Goal: Communication & Community: Answer question/provide support

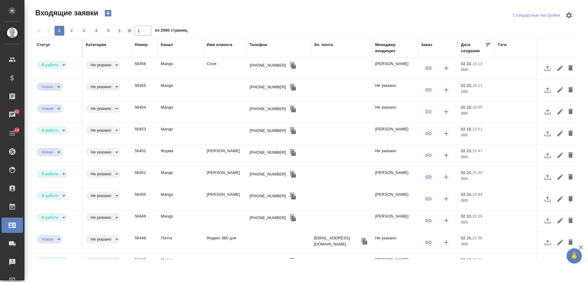
select select "RU"
click at [290, 175] on icon "button" at bounding box center [293, 174] width 6 height 7
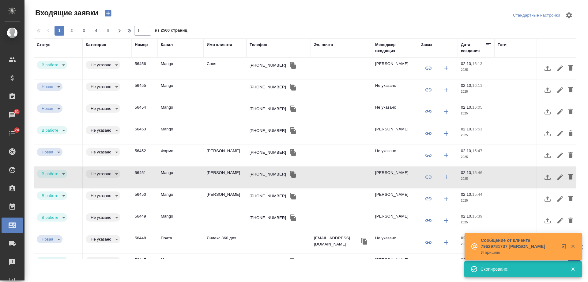
click at [259, 45] on div "Телефон" at bounding box center [259, 45] width 18 height 6
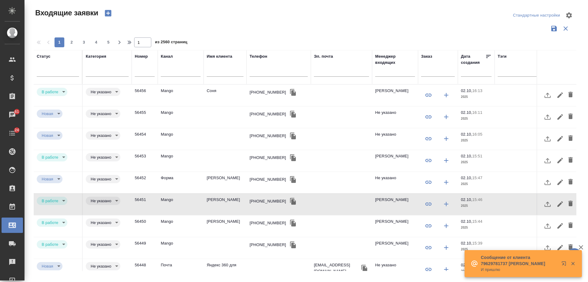
click at [266, 69] on input "text" at bounding box center [279, 73] width 58 height 8
paste input "+79773329947"
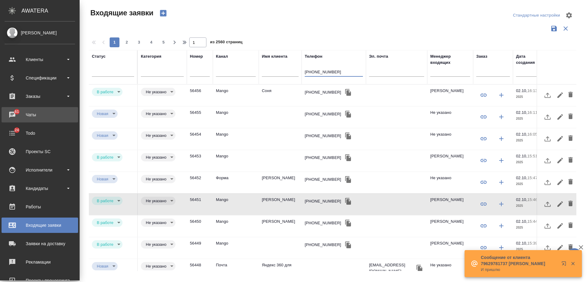
type input "+79773329947"
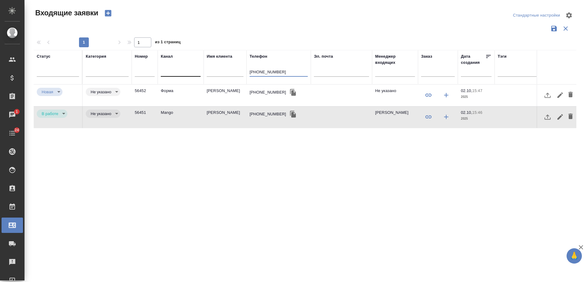
drag, startPoint x: 280, startPoint y: 71, endPoint x: 169, endPoint y: 67, distance: 111.3
click at [169, 67] on tr "Статус Категория Номер Канал Имя клиента Телефон +79773329947 Эл. почта Менедже…" at bounding box center [390, 67] width 712 height 34
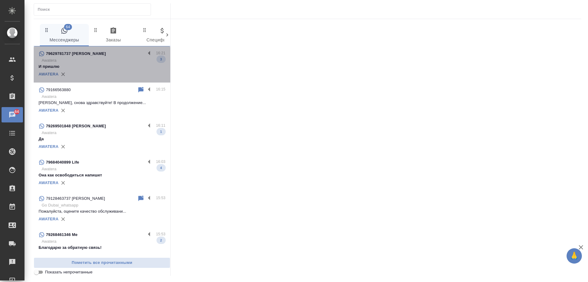
click at [105, 56] on p "79629781737 Оксана Шалышкина" at bounding box center [76, 54] width 60 height 6
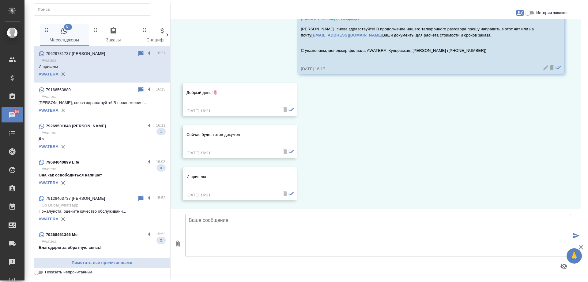
scroll to position [32, 0]
click at [110, 137] on p "Да" at bounding box center [102, 139] width 127 height 6
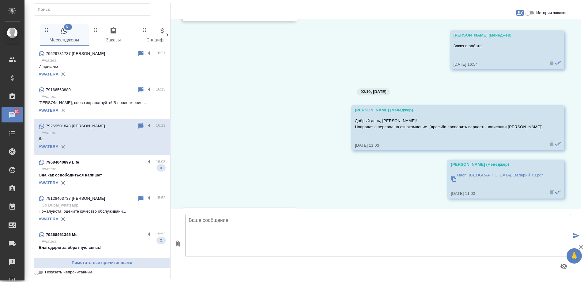
scroll to position [3301, 0]
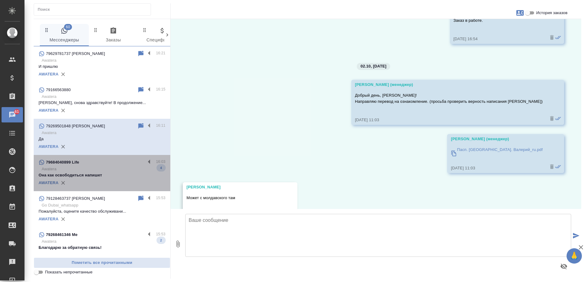
click at [115, 179] on div "AWATERA" at bounding box center [102, 182] width 127 height 9
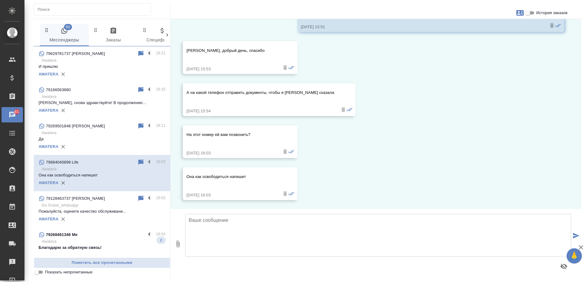
scroll to position [59, 0]
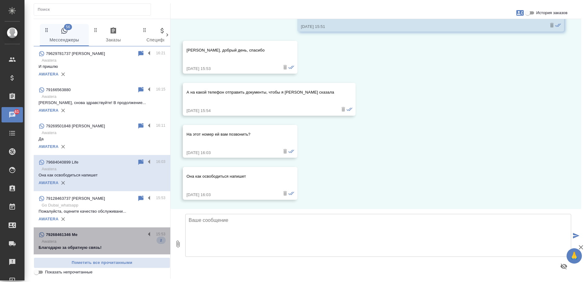
click at [117, 241] on p "Awatera" at bounding box center [104, 241] width 124 height 6
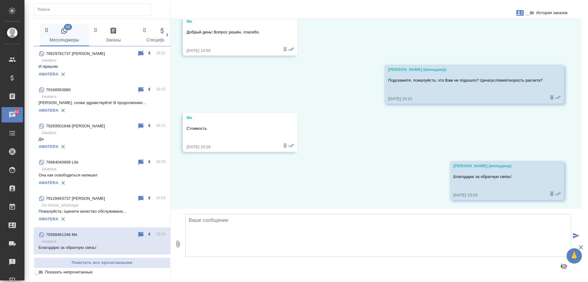
scroll to position [696, 0]
click at [38, 271] on input "Показать непрочитанные" at bounding box center [36, 271] width 22 height 7
checkbox input "true"
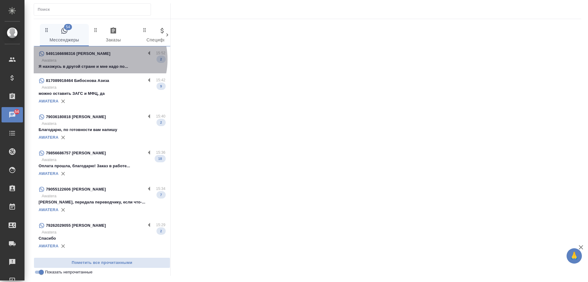
click at [95, 59] on p "Awatera" at bounding box center [104, 60] width 124 height 6
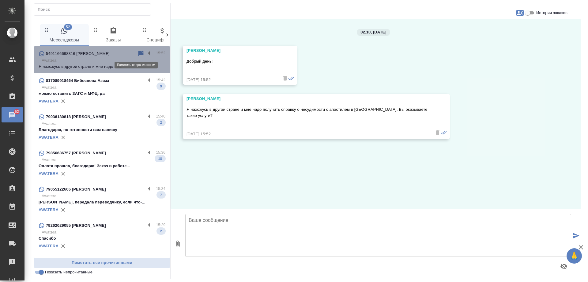
click at [138, 51] on icon at bounding box center [140, 54] width 5 height 6
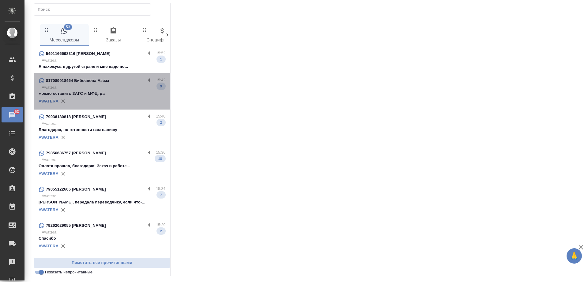
click at [113, 97] on div "AWATERA" at bounding box center [102, 100] width 127 height 9
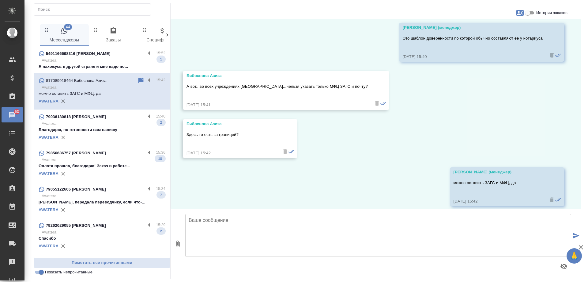
scroll to position [1191, 0]
click at [116, 130] on p "Благодарю, по готовности вам напишу" at bounding box center [102, 130] width 127 height 6
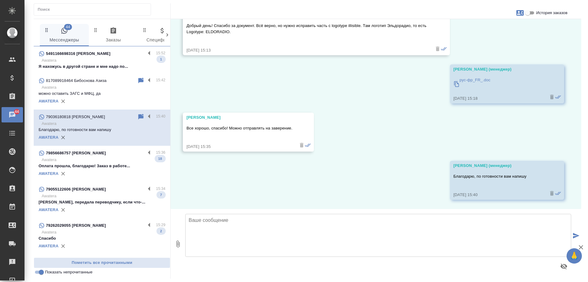
scroll to position [303, 0]
click at [117, 158] on p "Awatera" at bounding box center [104, 160] width 124 height 6
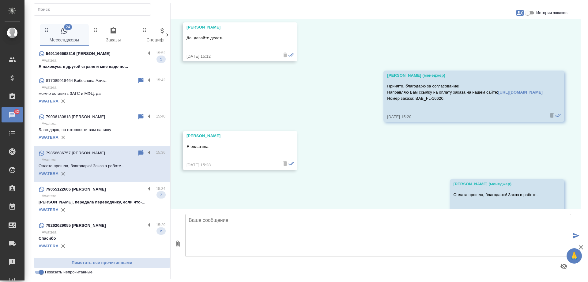
scroll to position [3039, 0]
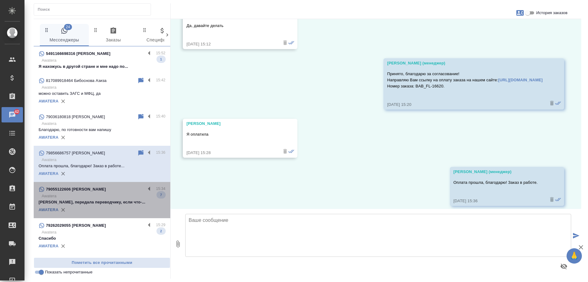
click at [104, 194] on p "Awatera" at bounding box center [104, 196] width 124 height 6
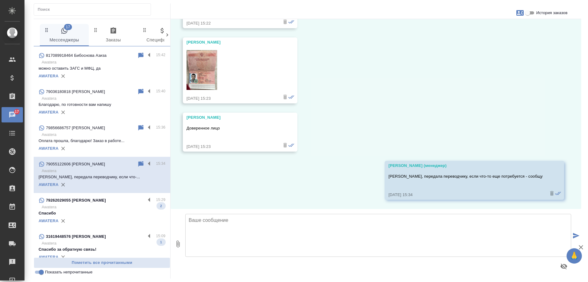
scroll to position [61, 0]
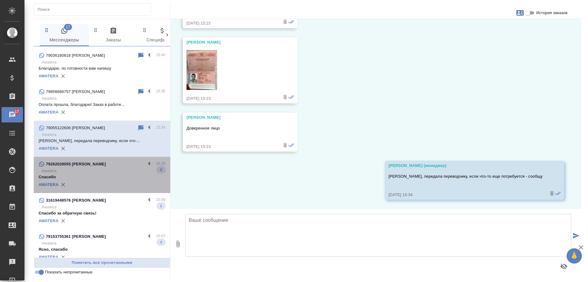
click at [104, 174] on p "Спасибо" at bounding box center [102, 177] width 127 height 6
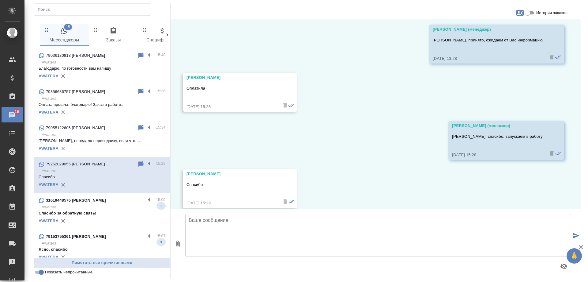
scroll to position [3189, 0]
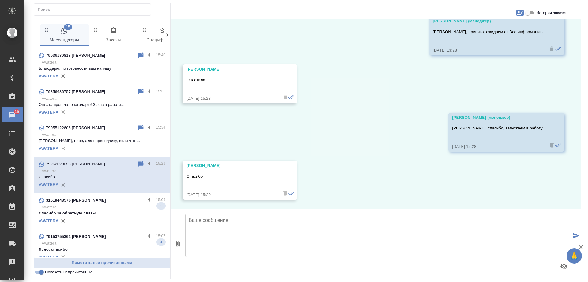
click at [120, 210] on p "Спасибо за обратную связь!" at bounding box center [102, 213] width 127 height 6
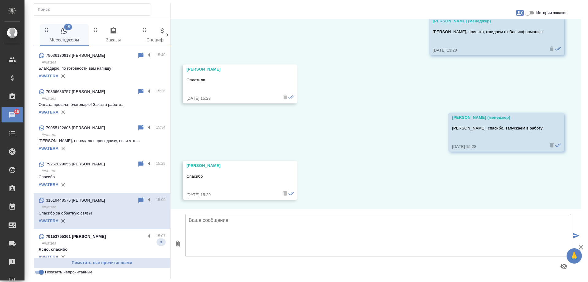
scroll to position [420, 0]
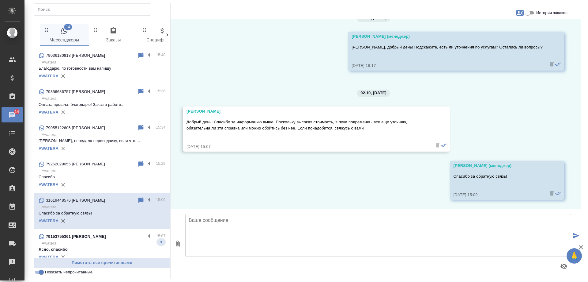
click at [102, 237] on p "79153755361 Владимиров Игорь Леонидович" at bounding box center [76, 236] width 60 height 6
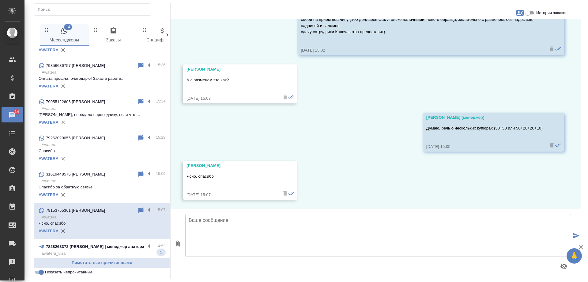
scroll to position [123, 0]
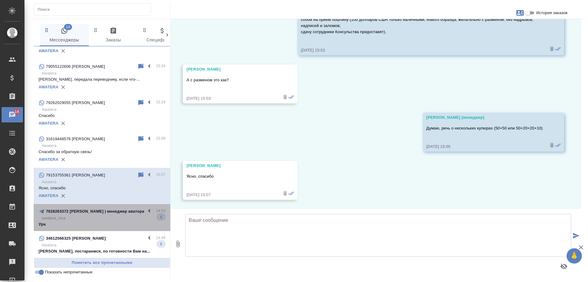
click at [104, 217] on p "awatera_visa" at bounding box center [104, 218] width 124 height 6
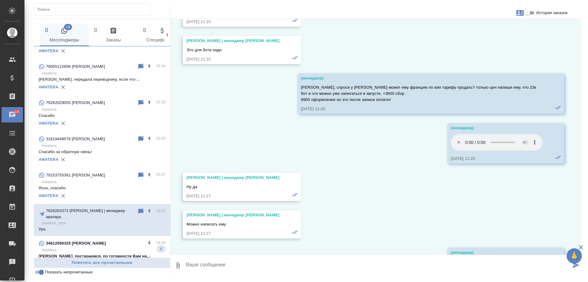
click at [110, 253] on p "Ольга, постараемся, по готовности Вам на..." at bounding box center [102, 256] width 127 height 6
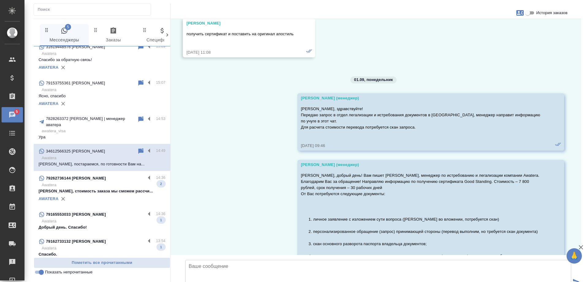
scroll to position [7464, 0]
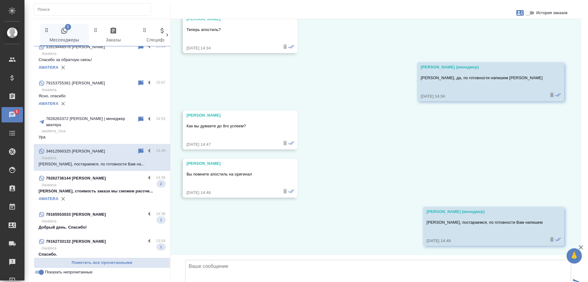
click at [119, 195] on div "AWATERA" at bounding box center [102, 198] width 127 height 9
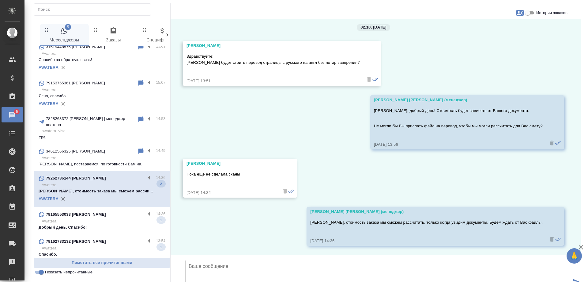
scroll to position [1039, 0]
click at [102, 211] on div "79165553033 Людмила" at bounding box center [92, 213] width 107 height 7
type textarea "Д"
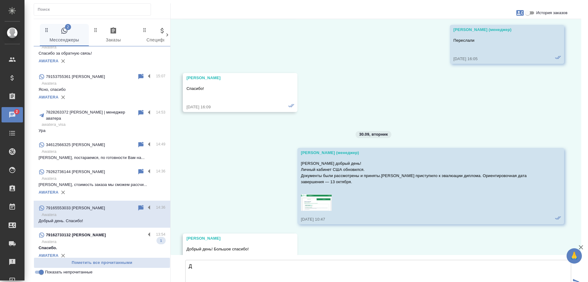
scroll to position [222, 0]
click at [98, 237] on p "Awatera" at bounding box center [104, 240] width 124 height 6
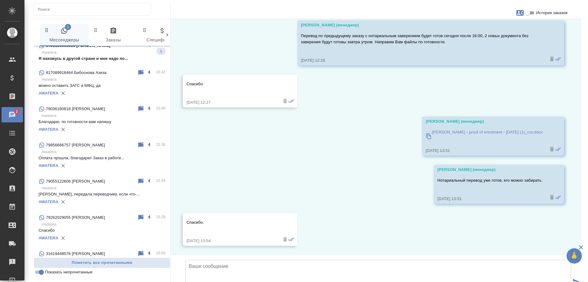
scroll to position [0, 0]
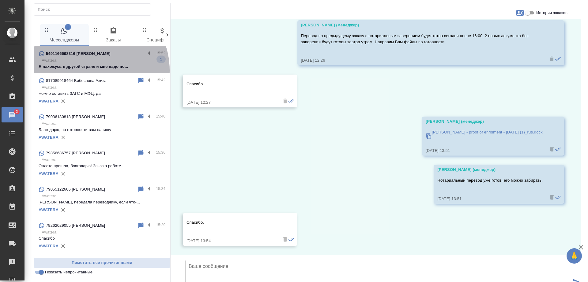
click at [90, 70] on div "5491166698316 Marina Zhuravleva 15:52 Awatera Я нахожусь в другой стране и мне …" at bounding box center [102, 59] width 137 height 27
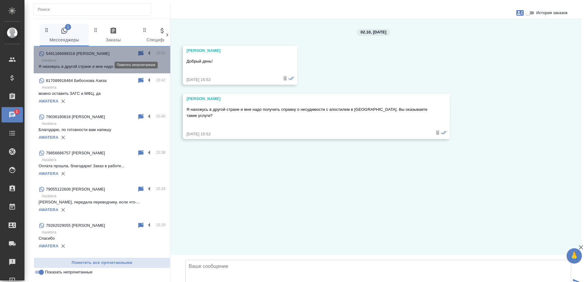
click at [138, 53] on icon at bounding box center [140, 54] width 5 height 6
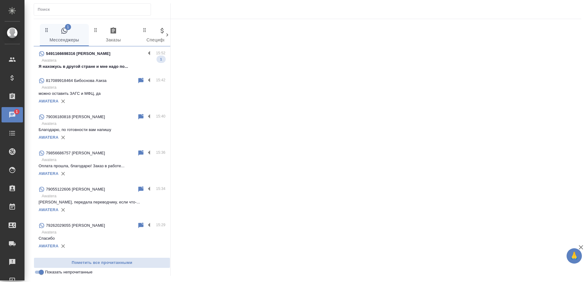
click at [43, 271] on input "Показать непрочитанные" at bounding box center [41, 271] width 22 height 7
checkbox input "false"
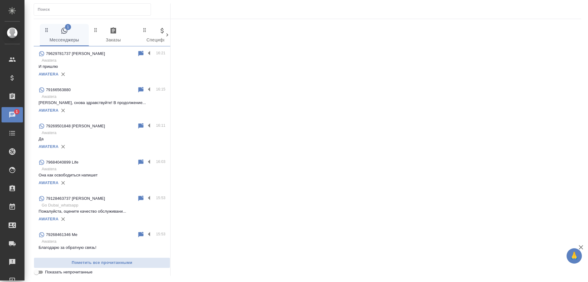
click at [84, 237] on div "79268461346 Me" at bounding box center [88, 234] width 99 height 7
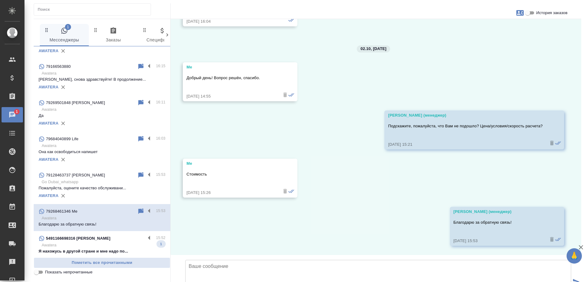
scroll to position [123, 0]
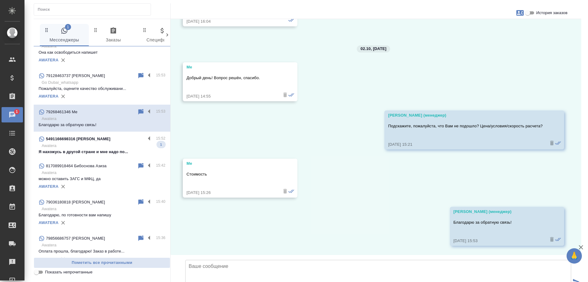
click at [98, 148] on p "Awatera" at bounding box center [104, 145] width 124 height 6
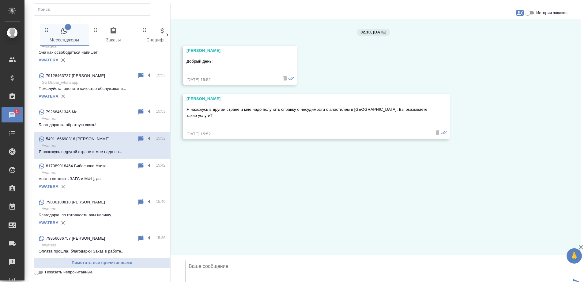
scroll to position [0, 0]
click at [131, 138] on div "5491166698316 Marina Zhuravleva" at bounding box center [88, 138] width 99 height 7
click at [521, 12] on icon "button" at bounding box center [519, 13] width 7 height 6
click at [490, 31] on span "Создать заявку" at bounding box center [493, 29] width 29 height 6
select select "AR"
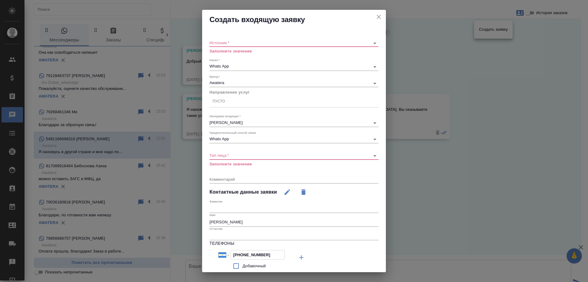
drag, startPoint x: 278, startPoint y: 254, endPoint x: 145, endPoint y: 252, distance: 133.6
click at [145, 252] on div "Создать входящую заявку Источник   * ​ Заполните значение Канал   * Whats App 6…" at bounding box center [294, 141] width 588 height 282
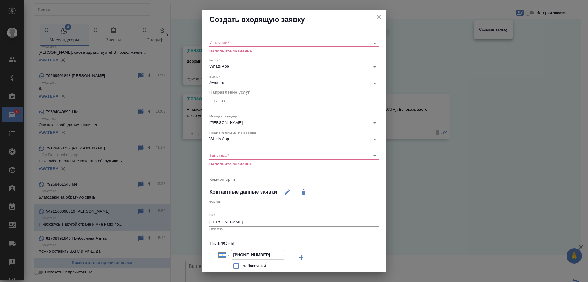
scroll to position [159, 0]
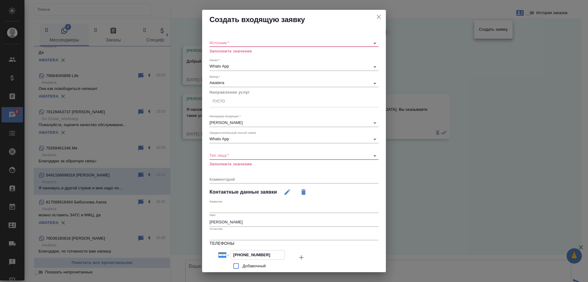
click at [375, 16] on icon "close" at bounding box center [378, 16] width 7 height 7
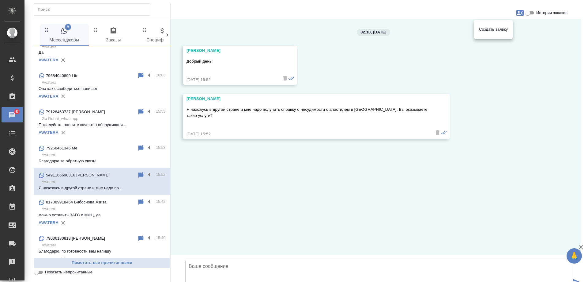
click at [293, 167] on div at bounding box center [294, 141] width 588 height 282
click at [242, 259] on textarea at bounding box center [378, 280] width 386 height 43
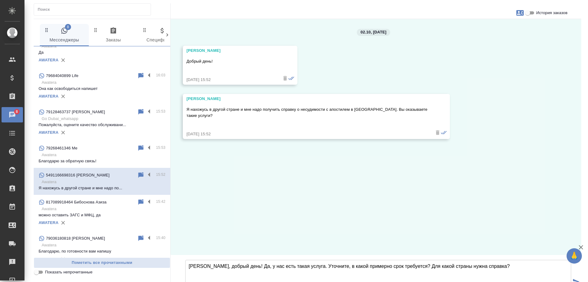
drag, startPoint x: 282, startPoint y: 219, endPoint x: 287, endPoint y: 220, distance: 5.0
click at [287, 259] on textarea "Марина, добрый день! Да, у нас есть такая услуга. Уточните, в какой примерно ср…" at bounding box center [378, 280] width 386 height 43
click at [303, 259] on textarea "Марина, добрый день! Да, у нас есть такие услуга. Уточните, в какой примерно ср…" at bounding box center [378, 280] width 386 height 43
click at [506, 259] on textarea "Марина, добрый день! Да, у нас есть такие услуги. Уточните, в какой примерно ср…" at bounding box center [378, 280] width 386 height 43
type textarea "Марина, добрый день! Да, у нас есть такие услуги. Уточните, в какой примерно ср…"
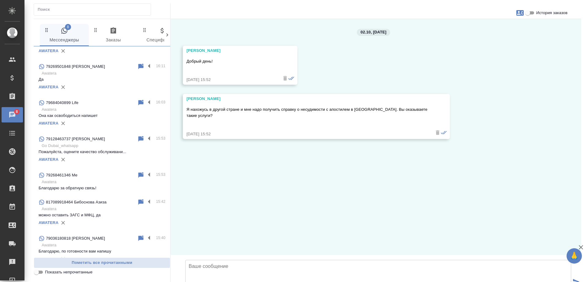
scroll to position [0, 0]
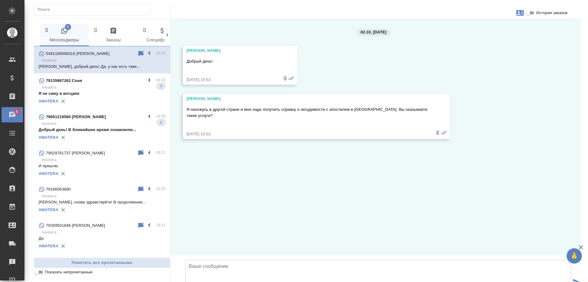
click at [520, 14] on icon "button" at bounding box center [519, 12] width 7 height 7
click at [499, 28] on span "Создать заявку" at bounding box center [493, 29] width 29 height 6
select select "AR"
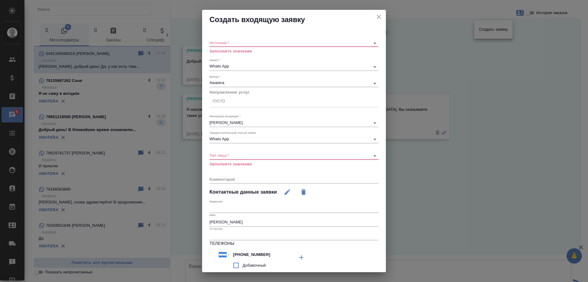
click at [218, 43] on body "🙏 .cls-1 fill:#fff; AWATERA Gudina Alexandra Клиенты Спецификации Заказы 8 Чаты…" at bounding box center [294, 141] width 588 height 282
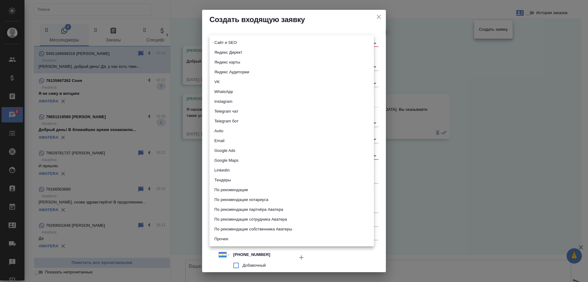
click at [218, 43] on li "Сайт и SEO" at bounding box center [292, 43] width 164 height 10
type input "seo"
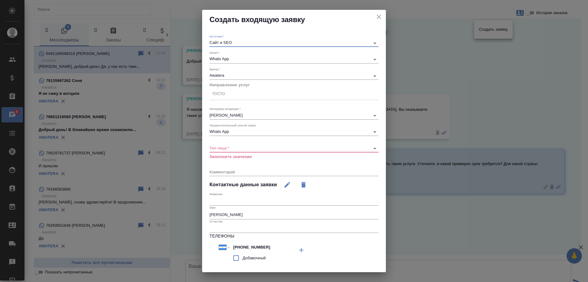
click at [228, 95] on div "Пусто" at bounding box center [294, 93] width 169 height 9
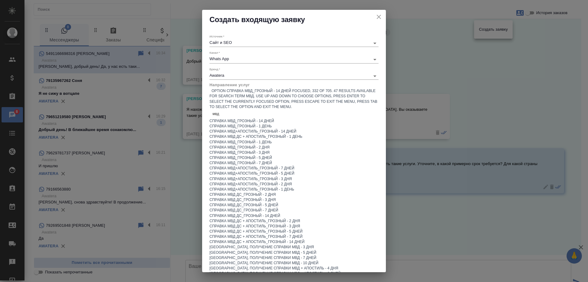
type input "мвд"
click at [376, 17] on icon "close" at bounding box center [378, 16] width 7 height 7
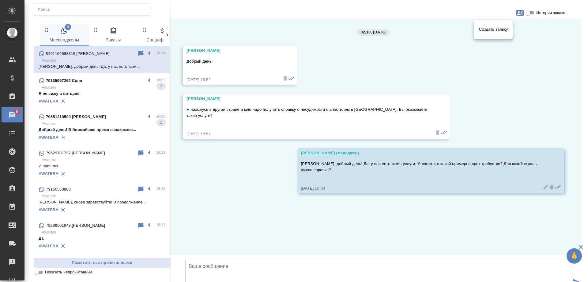
click at [491, 91] on div at bounding box center [294, 141] width 588 height 282
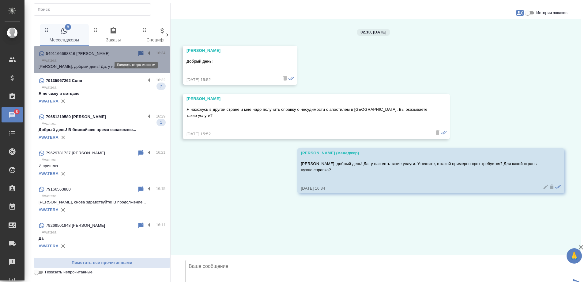
drag, startPoint x: 136, startPoint y: 53, endPoint x: 101, endPoint y: 5, distance: 59.1
click at [138, 53] on icon at bounding box center [140, 54] width 5 height 6
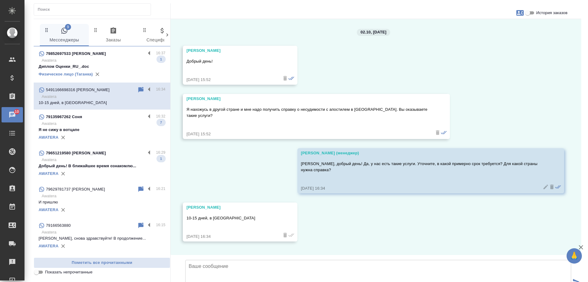
scroll to position [42, 0]
click at [521, 17] on button "button" at bounding box center [520, 13] width 15 height 15
click at [502, 29] on span "Создать заявку" at bounding box center [493, 29] width 29 height 6
select select "AR"
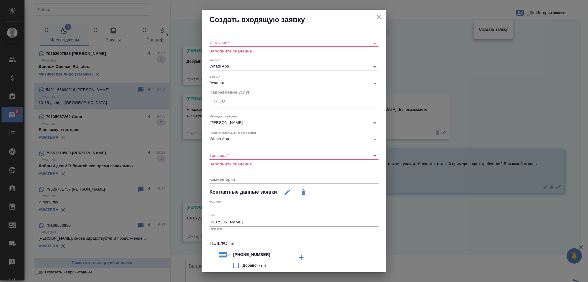
click at [251, 40] on div "​" at bounding box center [294, 43] width 169 height 8
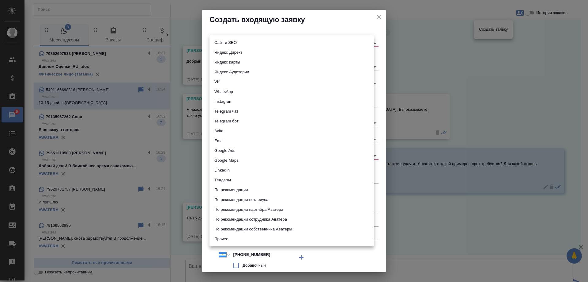
click at [241, 42] on body "🙏 .cls-1 fill:#fff; AWATERA Gudina Alexandra Клиенты Спецификации Заказы 9 Чаты…" at bounding box center [294, 141] width 588 height 282
click at [241, 42] on li "Сайт и SEO" at bounding box center [292, 43] width 164 height 10
type input "seo"
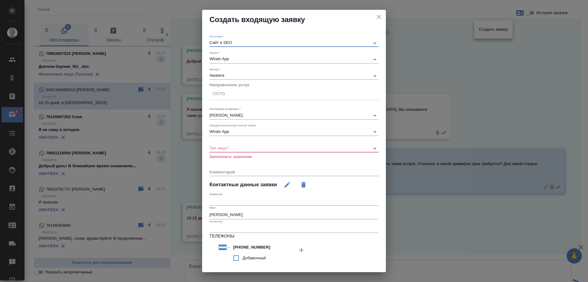
click at [229, 150] on body "🙏 .cls-1 fill:#fff; AWATERA Gudina Alexandra Клиенты Спецификации Заказы 9 Чаты…" at bounding box center [294, 141] width 588 height 282
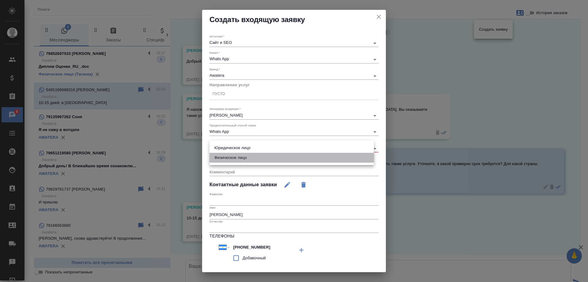
click at [240, 161] on li "Физическое лицо" at bounding box center [292, 158] width 164 height 10
type input "private"
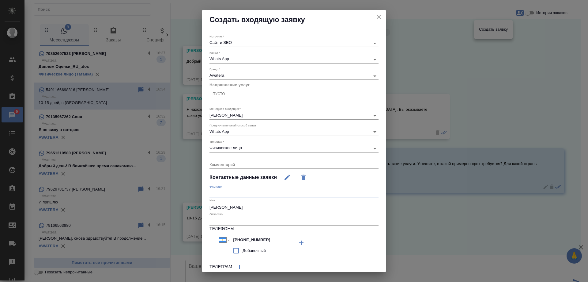
click at [231, 196] on input "text" at bounding box center [294, 193] width 169 height 9
type input "Журавлева"
drag, startPoint x: 257, startPoint y: 210, endPoint x: 157, endPoint y: 197, distance: 101.0
click at [157, 197] on div "Создать входящую заявку Источник   * Сайт и SEO seo Канал   * Whats App 66ac940…" at bounding box center [294, 141] width 588 height 282
type input "Марина"
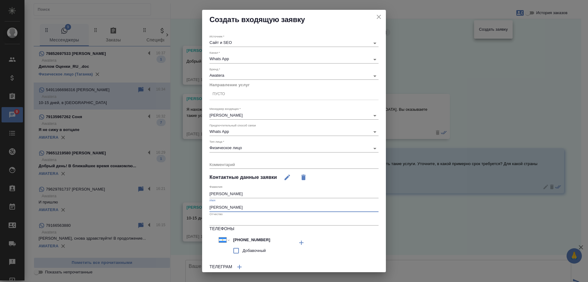
click at [248, 95] on div "Пусто" at bounding box center [294, 93] width 169 height 9
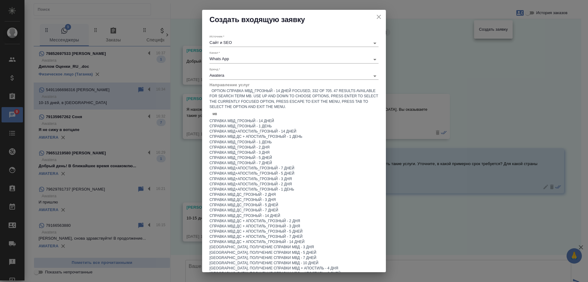
type input "мвд"
click at [294, 239] on div "Справка МВД ДС + апостиль_Грозный - 14 дней" at bounding box center [294, 241] width 169 height 5
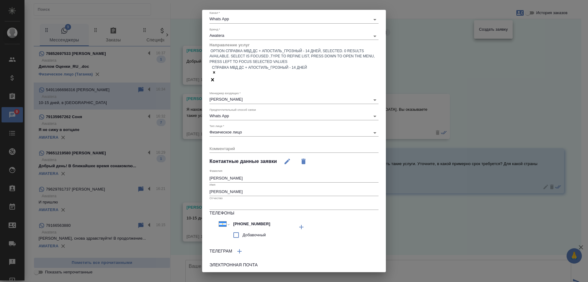
scroll to position [50, 0]
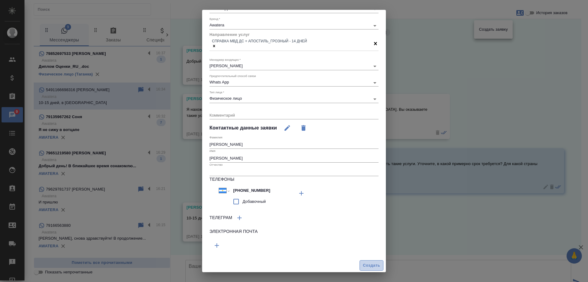
click at [368, 263] on span "Создать" at bounding box center [371, 265] width 17 height 7
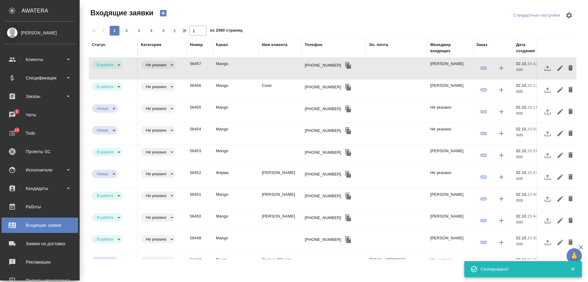
select select "RU"
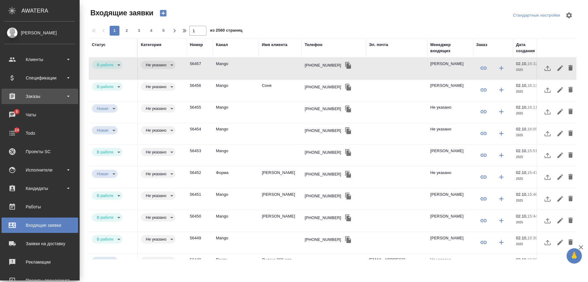
click at [38, 98] on div "Заказы" at bounding box center [40, 96] width 70 height 9
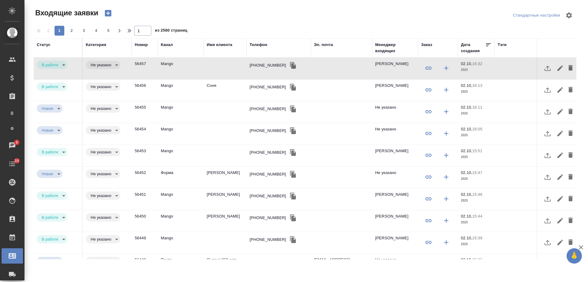
click at [262, 65] on div "+79153265577" at bounding box center [268, 65] width 36 height 6
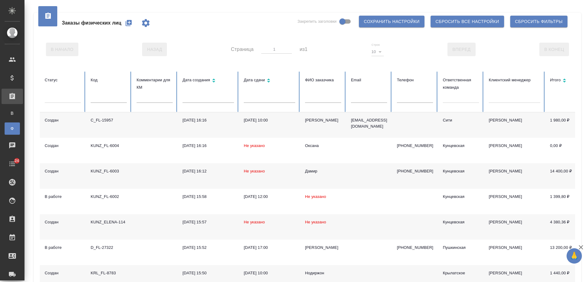
click at [410, 95] on input "text" at bounding box center [415, 98] width 36 height 9
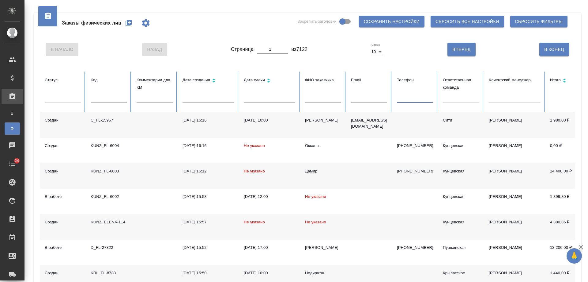
paste input "+79153265577"
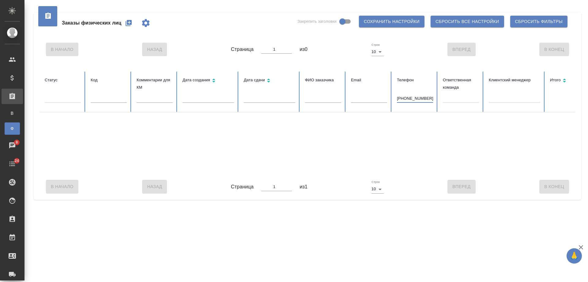
drag, startPoint x: 391, startPoint y: 97, endPoint x: 337, endPoint y: 93, distance: 54.4
click at [337, 93] on tr "Статус Код Комментарии для КМ Дата создания Дата сдачи ФИО заказчика Email Теле…" at bounding box center [384, 91] width 689 height 41
type input "9153265577"
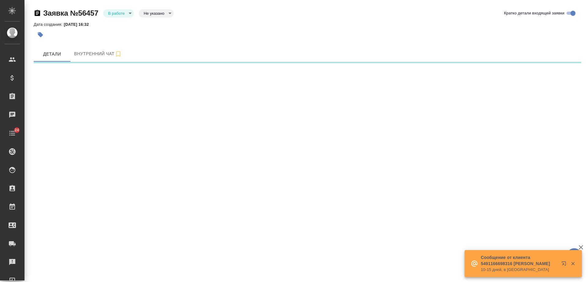
select select "RU"
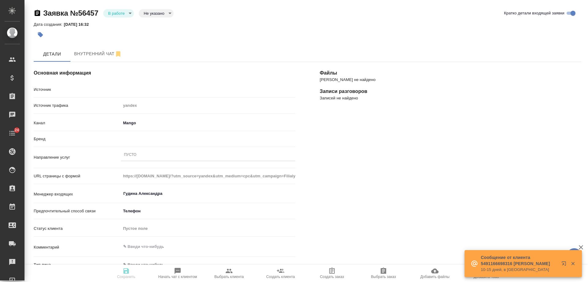
type textarea "x"
click at [145, 156] on div "Пусто" at bounding box center [208, 154] width 174 height 9
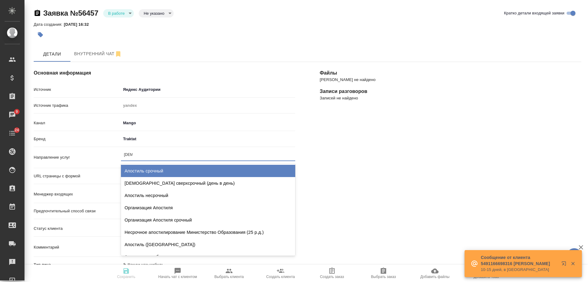
type input "[DEMOGRAPHIC_DATA]"
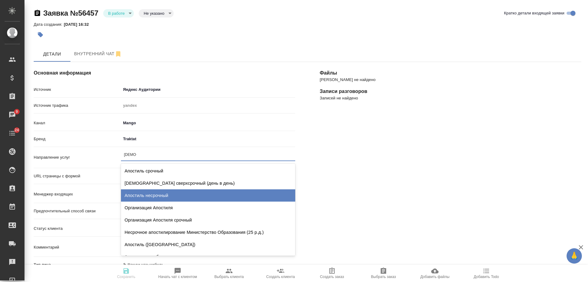
click at [155, 192] on div "Апостиль несрочный" at bounding box center [208, 195] width 174 height 12
type textarea "x"
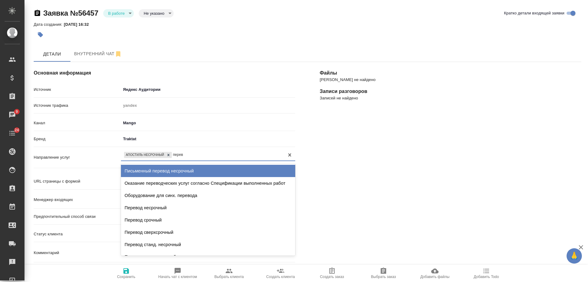
type input "перево"
click at [182, 173] on div "Письменный перевод несрочный" at bounding box center [208, 170] width 174 height 12
type textarea "x"
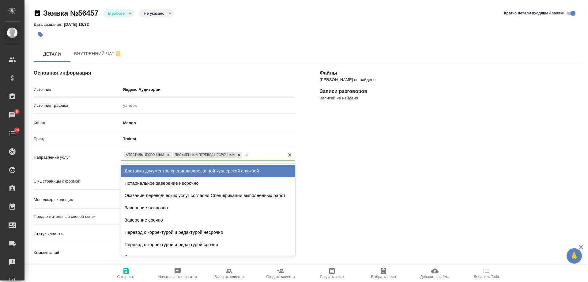
type input "нота"
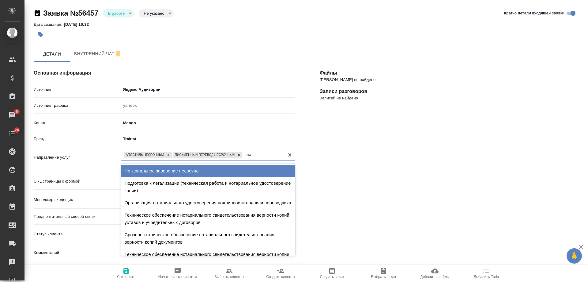
click at [182, 173] on div "Нотариальное заверение несрочно" at bounding box center [208, 170] width 174 height 12
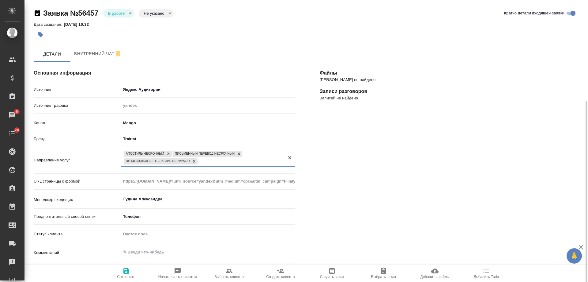
scroll to position [61, 0]
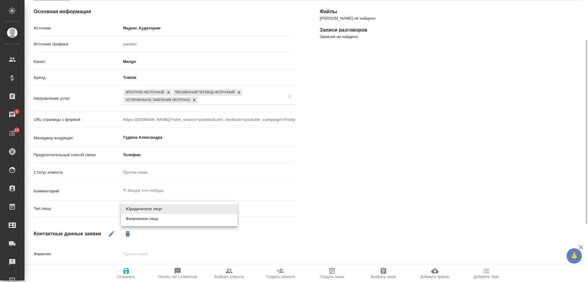
click at [145, 208] on body "🙏 .cls-1 fill:#fff; AWATERA Gudina Alexandra Клиенты Спецификации Заказы 9 Чаты…" at bounding box center [294, 141] width 588 height 282
click at [144, 218] on li "Физическое лицо" at bounding box center [179, 219] width 116 height 10
type textarea "x"
type input "private"
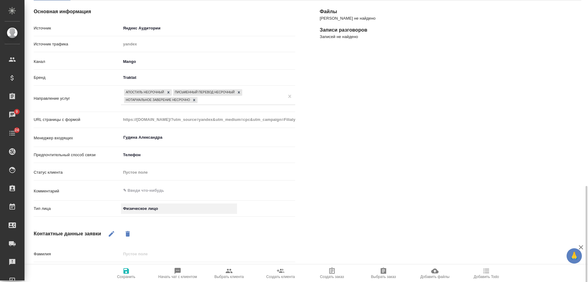
scroll to position [149, 0]
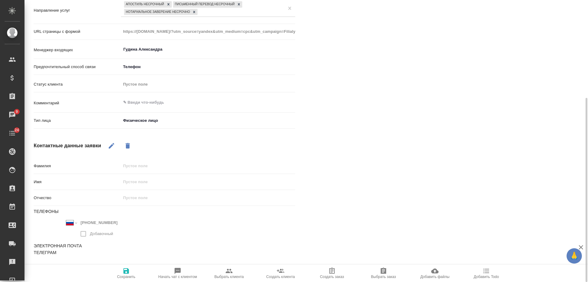
click at [110, 145] on icon "button" at bounding box center [111, 145] width 7 height 7
click at [136, 183] on input "text" at bounding box center [208, 181] width 174 height 9
type input "К"
type textarea "x"
type input "Ко"
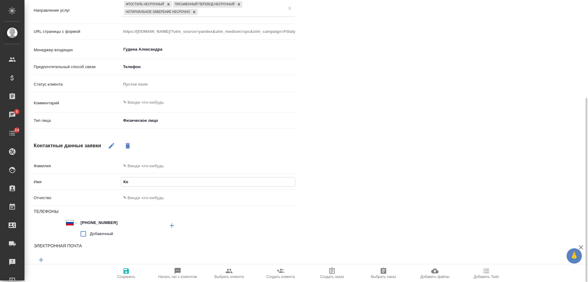
type textarea "x"
type input "Конс"
type textarea "x"
type input "Конст"
type textarea "x"
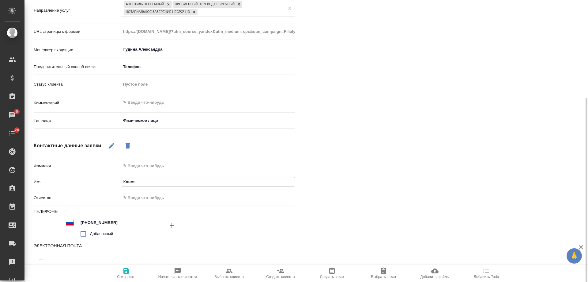
type input "Конста"
type textarea "x"
type input "Констан"
type textarea "x"
type input "Константи"
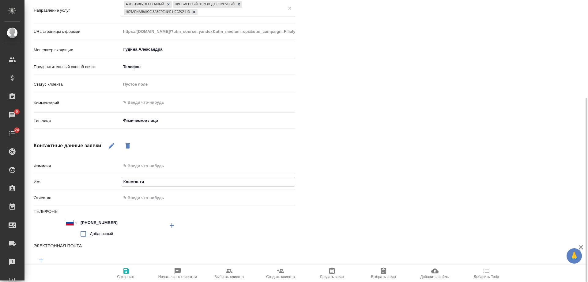
type textarea "x"
type input "[PERSON_NAME]"
click at [129, 270] on icon "button" at bounding box center [126, 271] width 6 height 6
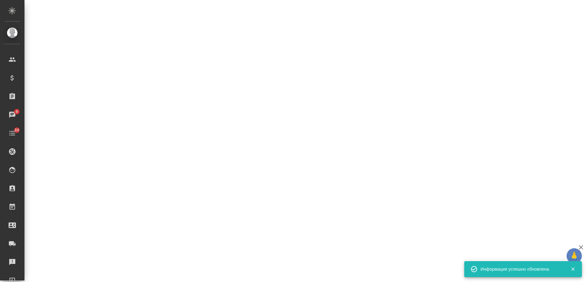
select select "RU"
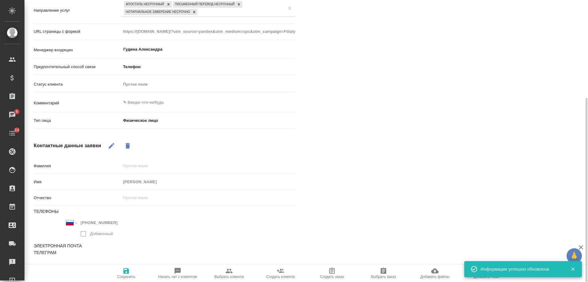
click at [233, 273] on span "Выбрать клиента" at bounding box center [229, 273] width 44 height 12
type textarea "x"
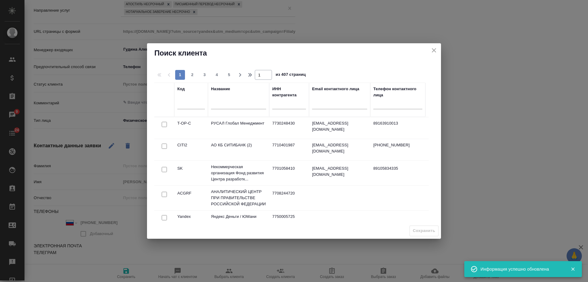
click at [237, 106] on input "text" at bounding box center [238, 105] width 55 height 8
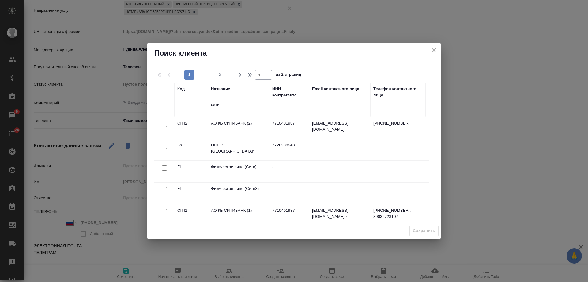
type input "сити"
click at [164, 166] on input "checkbox" at bounding box center [164, 167] width 5 height 5
checkbox input "true"
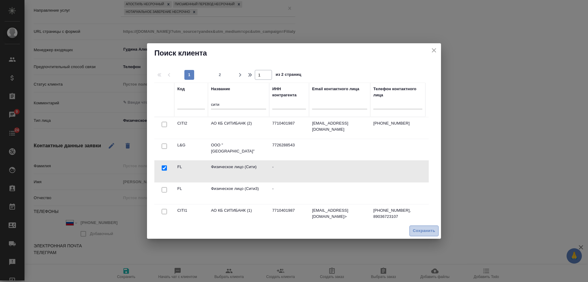
click at [424, 232] on span "Сохранить" at bounding box center [424, 230] width 22 height 7
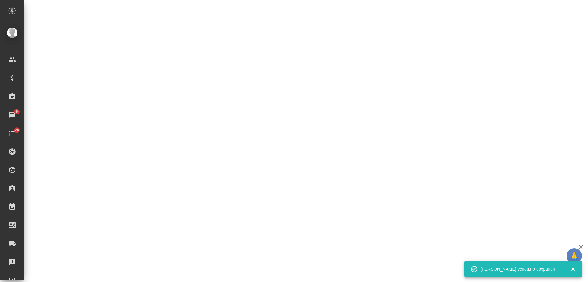
select select "RU"
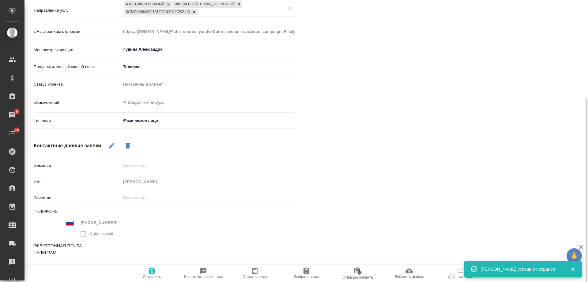
click at [254, 273] on icon "button" at bounding box center [255, 270] width 6 height 6
type textarea "x"
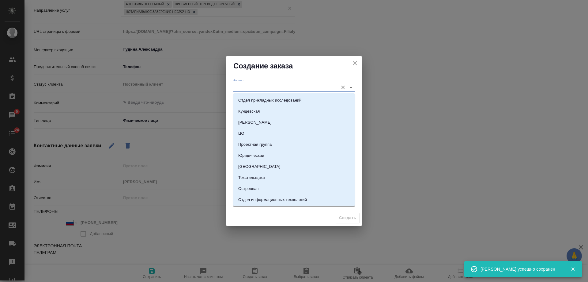
click at [248, 89] on input "Филиал" at bounding box center [284, 87] width 102 height 8
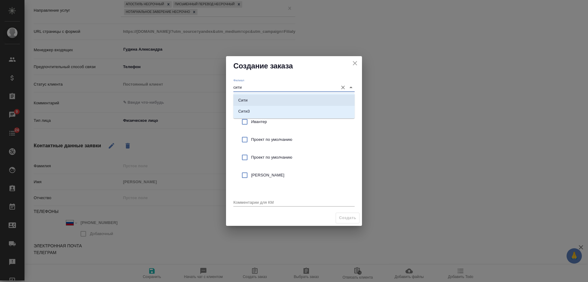
click at [256, 100] on li "Сити" at bounding box center [293, 100] width 121 height 11
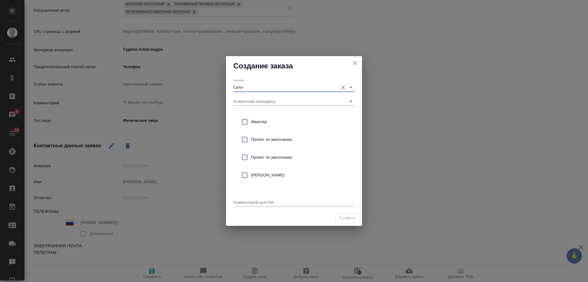
type input "Сити"
click at [282, 138] on span "Проект по умолчанию" at bounding box center [300, 139] width 99 height 6
checkbox input "true"
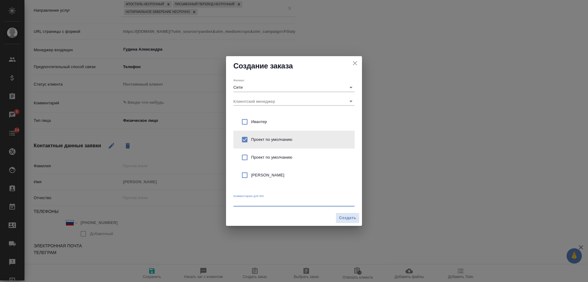
click at [252, 202] on textarea at bounding box center [293, 201] width 121 height 5
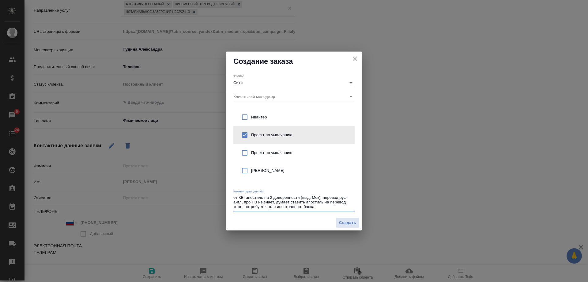
drag, startPoint x: 277, startPoint y: 207, endPoint x: 302, endPoint y: 206, distance: 24.5
click at [302, 206] on textarea "от КВ: апостиль на 2 доверенности (выд. Мск), перевод рус-англ, про НЗ не знает…" at bounding box center [293, 202] width 121 height 14
click at [297, 208] on textarea "от КВ: апостиль на 2 доверенности (выд. Мск), перевод рус-англ, про НЗ не знает…" at bounding box center [293, 202] width 121 height 14
type textarea "от КВ: апостиль на 2 доверенности (выд. Мск), перевод рус-англ, про НЗ не знает…"
click at [351, 222] on span "Создать" at bounding box center [347, 222] width 17 height 7
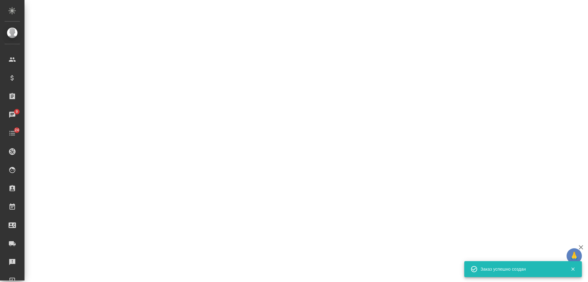
select select "RU"
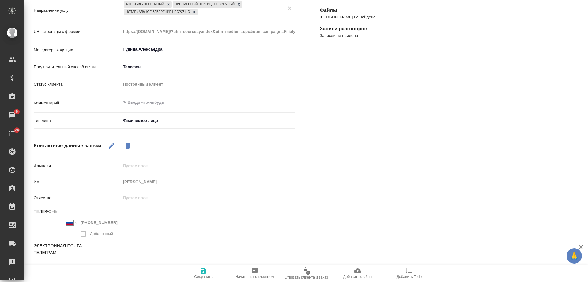
type textarea "x"
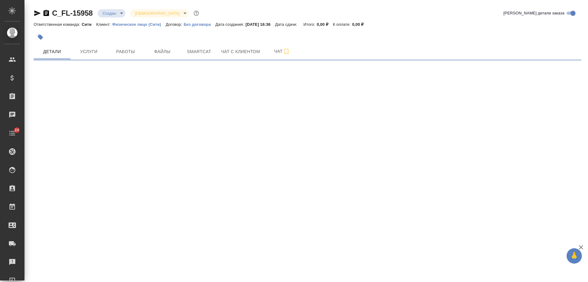
select select "RU"
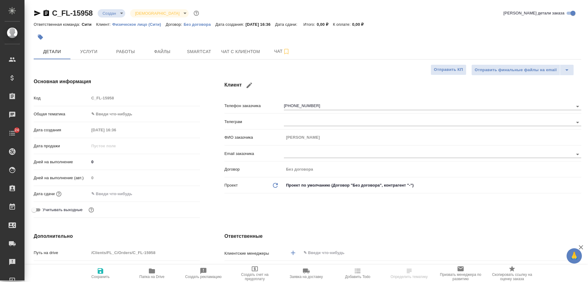
type textarea "x"
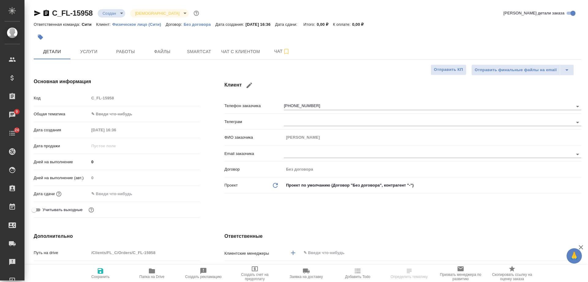
type textarea "x"
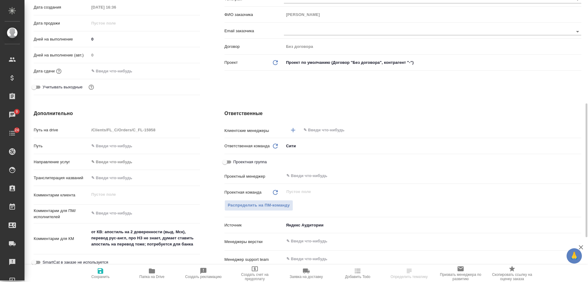
scroll to position [153, 0]
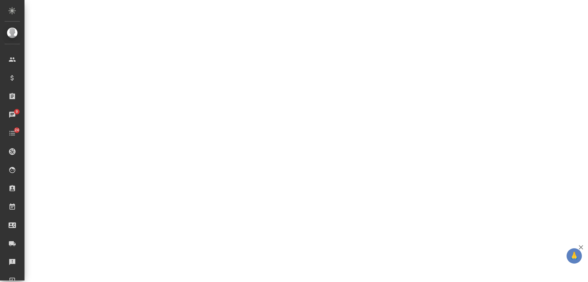
select select "RU"
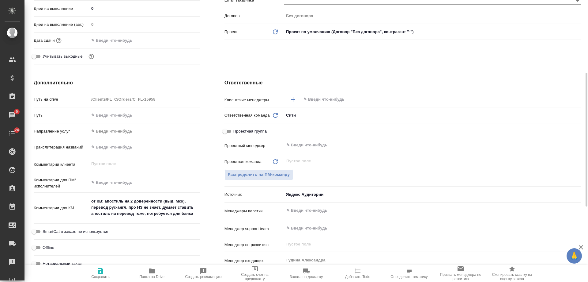
type textarea "x"
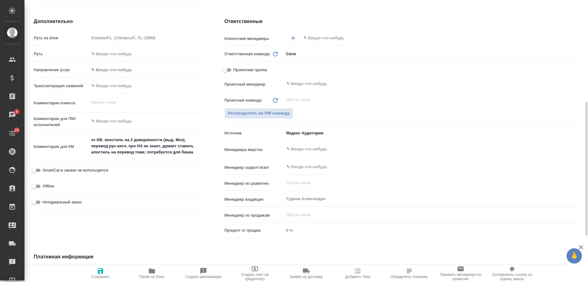
click at [77, 202] on span "Нотариальный заказ" at bounding box center [62, 202] width 39 height 6
click at [45, 202] on input "Нотариальный заказ" at bounding box center [34, 201] width 22 height 7
checkbox input "true"
type textarea "x"
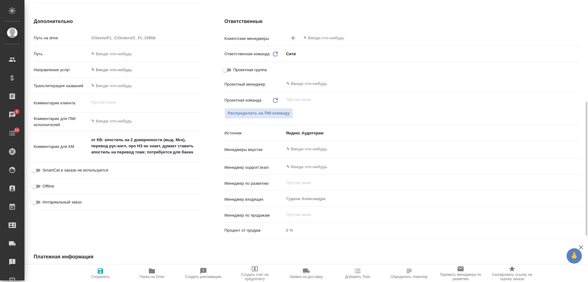
type textarea "x"
click at [105, 269] on span "Сохранить" at bounding box center [100, 273] width 44 height 12
type textarea "x"
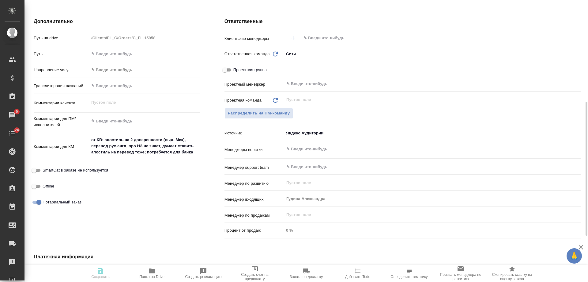
type textarea "x"
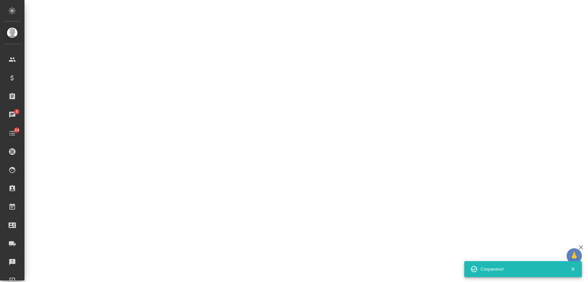
select select "RU"
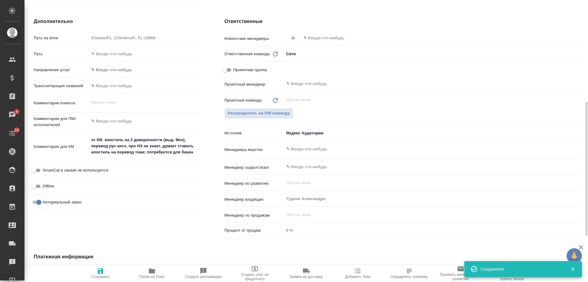
type textarea "x"
click at [358, 277] on span "Добавить Todo" at bounding box center [357, 276] width 25 height 4
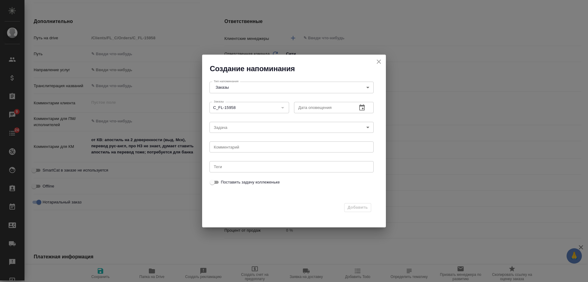
click at [363, 106] on icon "button" at bounding box center [362, 107] width 6 height 6
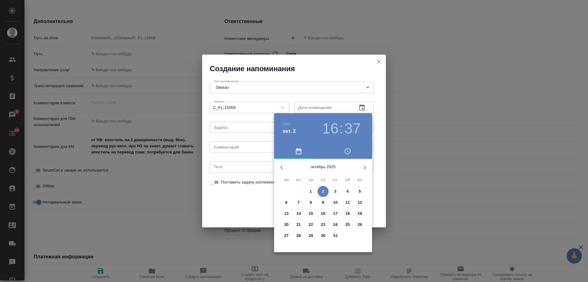
drag, startPoint x: 336, startPoint y: 193, endPoint x: 256, endPoint y: 154, distance: 89.1
click at [336, 192] on p "3" at bounding box center [335, 191] width 2 height 6
type input "[DATE] 16:37"
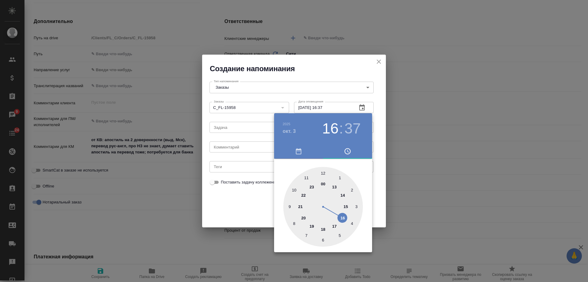
click at [255, 154] on div at bounding box center [294, 141] width 588 height 282
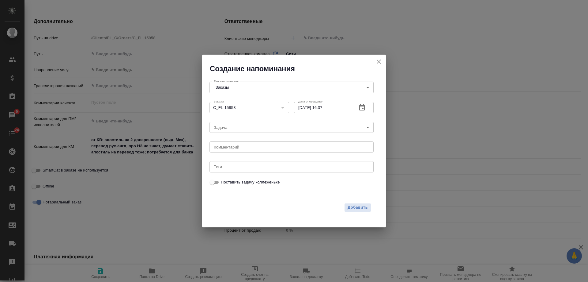
drag, startPoint x: 246, startPoint y: 148, endPoint x: 241, endPoint y: 145, distance: 6.2
click at [245, 148] on div "[DATE] 16 : 37 00 1 2 3 4 5 6 7 8 9 10 11 12 13 14 15 16 17 18 19 20 21 22 23" at bounding box center [294, 141] width 588 height 282
drag, startPoint x: 241, startPoint y: 144, endPoint x: 238, endPoint y: 146, distance: 3.3
click at [237, 146] on textarea at bounding box center [292, 147] width 156 height 5
type textarea "приходил?"
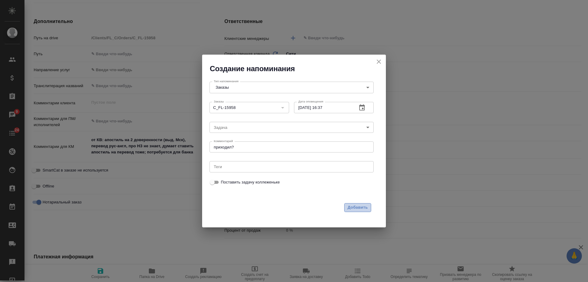
click at [363, 208] on span "Добавить" at bounding box center [358, 207] width 20 height 7
type textarea "x"
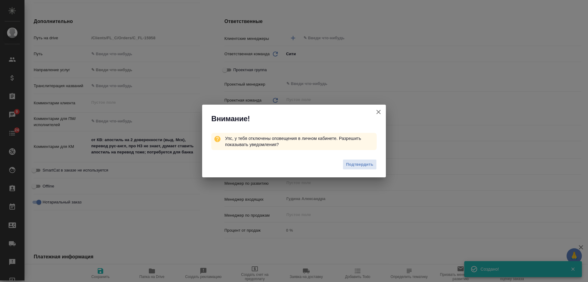
type textarea "x"
click at [380, 111] on icon "button" at bounding box center [378, 111] width 7 height 7
type textarea "x"
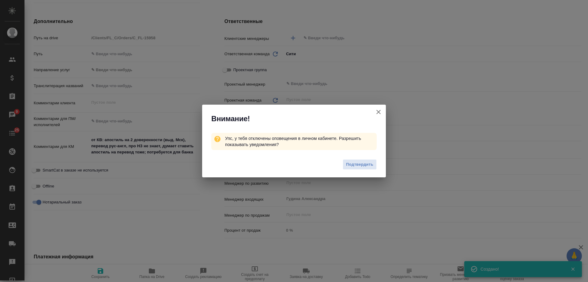
type textarea "x"
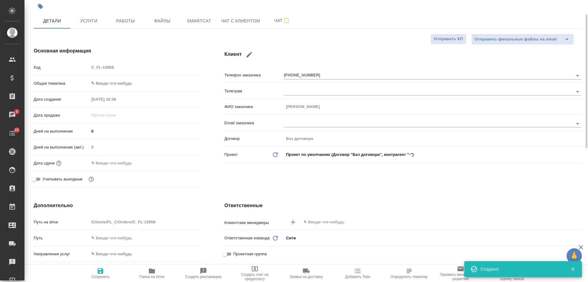
scroll to position [0, 0]
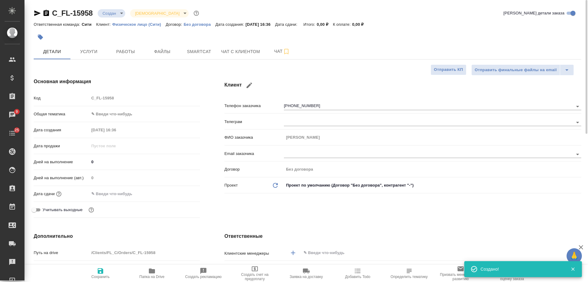
type textarea "x"
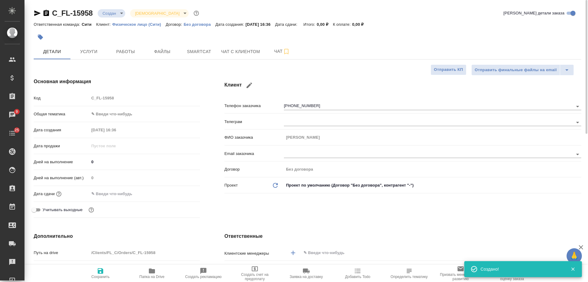
type textarea "x"
click at [47, 14] on icon "button" at bounding box center [46, 13] width 6 height 6
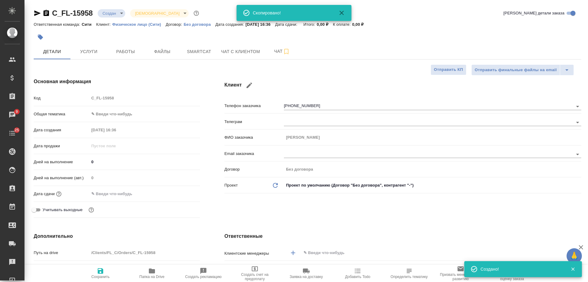
type textarea "x"
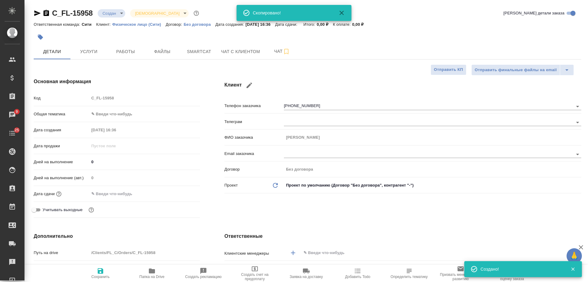
type textarea "x"
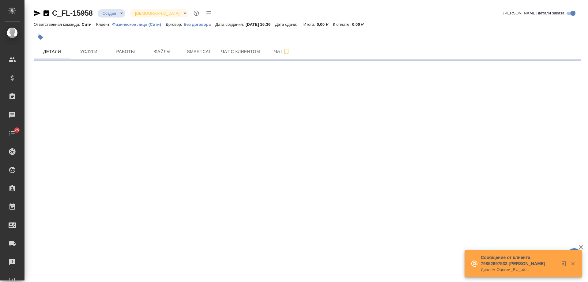
select select "RU"
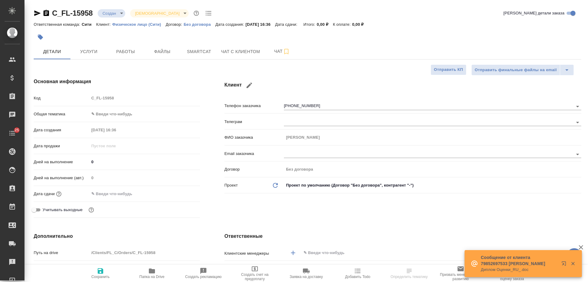
type textarea "x"
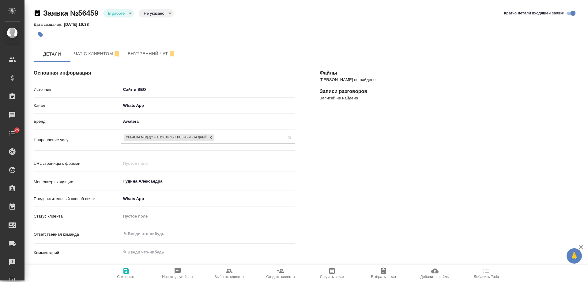
select select "AR"
select select "RU"
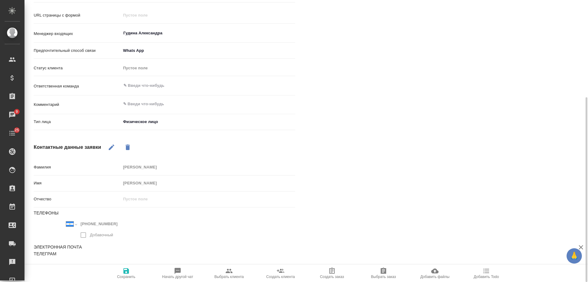
click at [227, 269] on icon "button" at bounding box center [228, 270] width 7 height 7
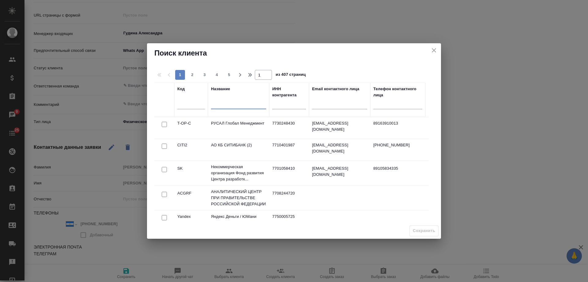
click at [235, 106] on input "text" at bounding box center [238, 105] width 55 height 8
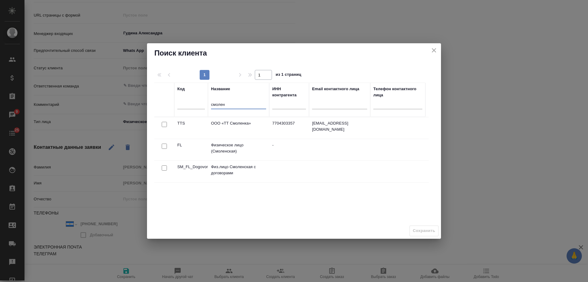
type input "смолен"
click at [163, 145] on input "checkbox" at bounding box center [164, 145] width 5 height 5
checkbox input "true"
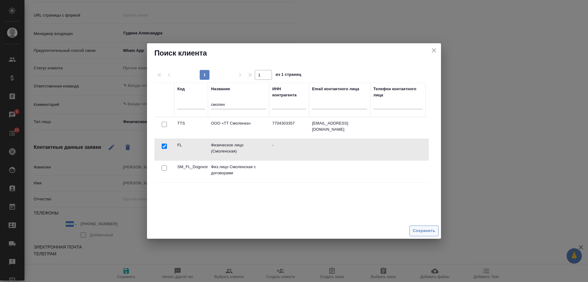
click at [421, 229] on span "Сохранить" at bounding box center [424, 230] width 22 height 7
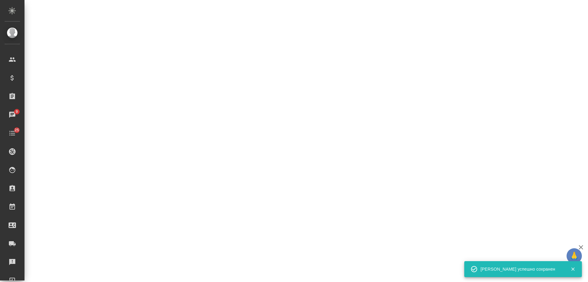
select select "RU"
select select "AR"
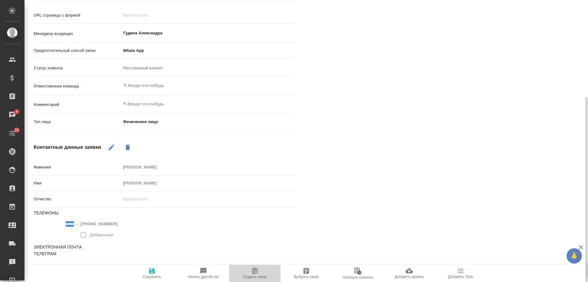
click at [253, 269] on icon "button" at bounding box center [254, 270] width 7 height 7
type textarea "x"
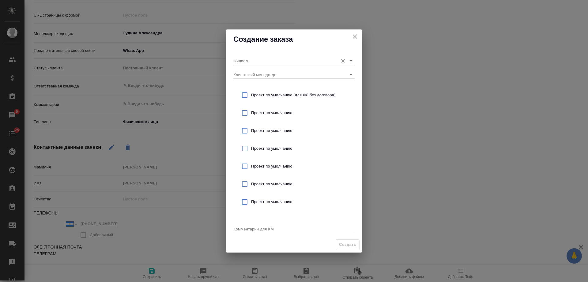
click at [268, 59] on input "Филиал" at bounding box center [284, 60] width 102 height 8
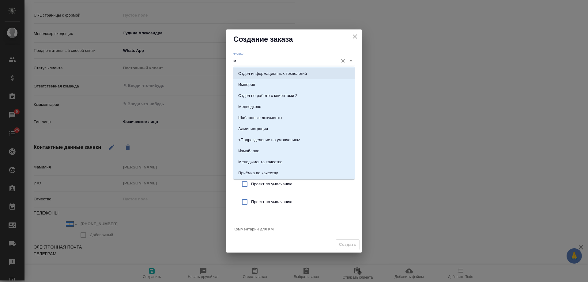
drag, startPoint x: 221, startPoint y: 61, endPoint x: 214, endPoint y: 61, distance: 7.0
click at [214, 61] on div "Создание заказа Филиал м Клиентский менеджер Проект по умолчанию (для ФЛ без до…" at bounding box center [294, 141] width 588 height 282
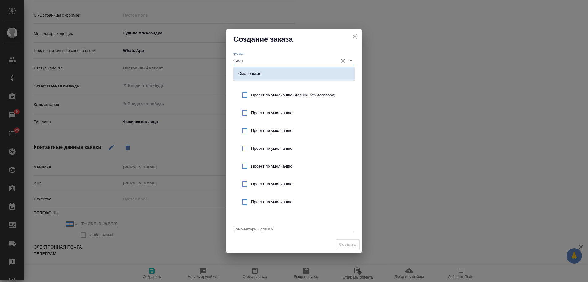
drag, startPoint x: 241, startPoint y: 77, endPoint x: 272, endPoint y: 93, distance: 34.9
click at [242, 77] on li "Смоленская" at bounding box center [293, 73] width 121 height 11
type input "Смоленская"
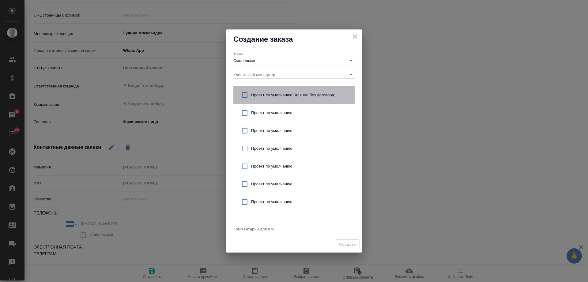
click at [277, 100] on div "Проект по умолчанию (для ФЛ без договора)" at bounding box center [293, 95] width 121 height 18
checkbox input "true"
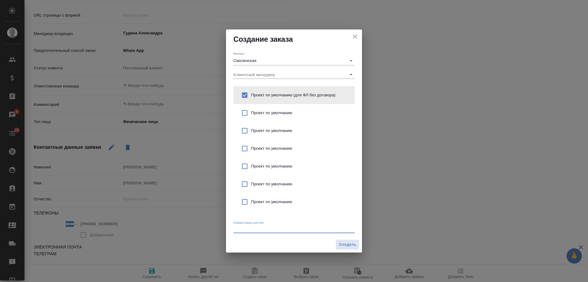
click at [267, 230] on textarea at bounding box center [293, 228] width 121 height 5
type textarea "от КВ: справка МВД с апостилем, 10-14 дней"
type textarea "x"
click at [306, 229] on textarea "от КВ: справка МВД с апостилем, 10-14 дней" at bounding box center [293, 228] width 121 height 5
click at [331, 226] on textarea "от КВ: справка МВД с апостилем, 10-15 дней" at bounding box center [293, 228] width 121 height 5
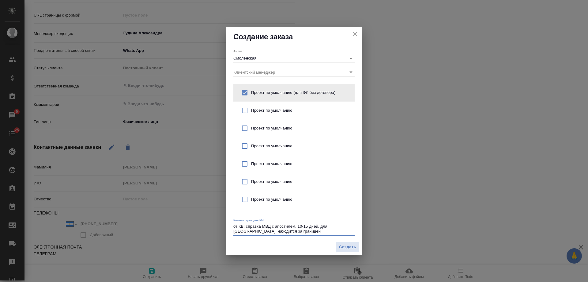
click at [348, 225] on textarea "от КВ: справка МВД с апостилем, 10-15 дней, для Аргентины, находится за границей" at bounding box center [293, 228] width 121 height 9
type textarea "от КВ: справка МВД с апостилем, 10-15 дней, для Аргентины; находится за границей"
type textarea "x"
click at [307, 230] on textarea "от КВ: справка МВД с апостилем, 10-15 дней, для Аргентины; находится за границей" at bounding box center [293, 228] width 121 height 9
click at [348, 247] on span "Создать" at bounding box center [347, 246] width 17 height 7
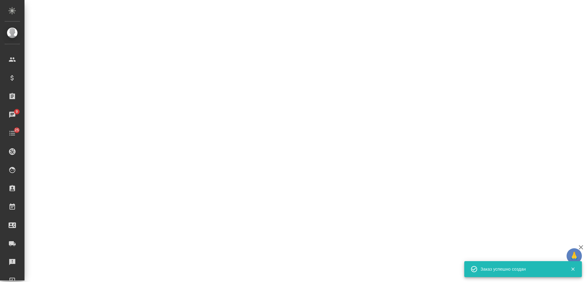
select select "RU"
select select "AR"
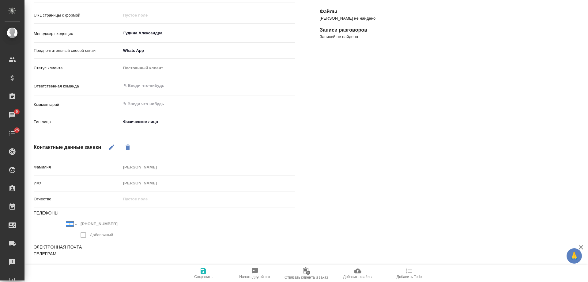
type textarea "x"
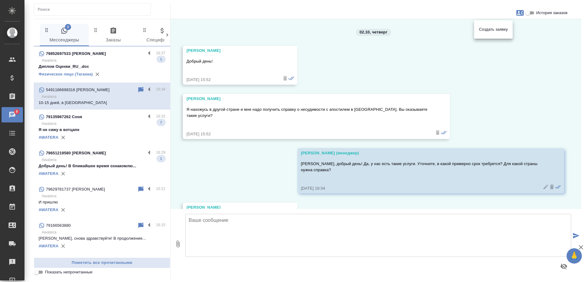
scroll to position [42, 0]
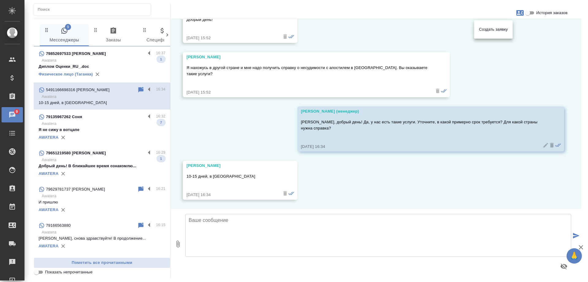
click at [349, 173] on div at bounding box center [294, 141] width 588 height 282
click at [252, 235] on textarea at bounding box center [378, 235] width 386 height 43
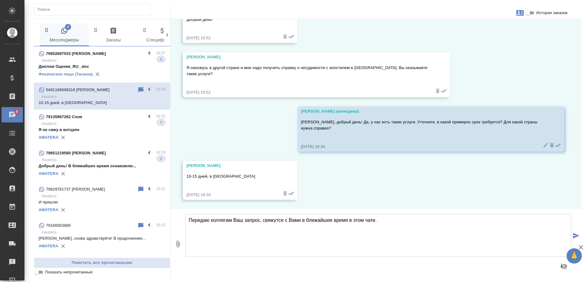
type textarea "Передаю коллегам Ваш запрос, свяжутся с Вами в ближайшее время в этом чате."
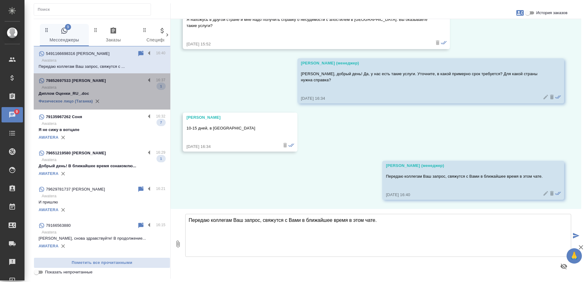
click at [121, 87] on p "Awatera" at bounding box center [104, 87] width 124 height 6
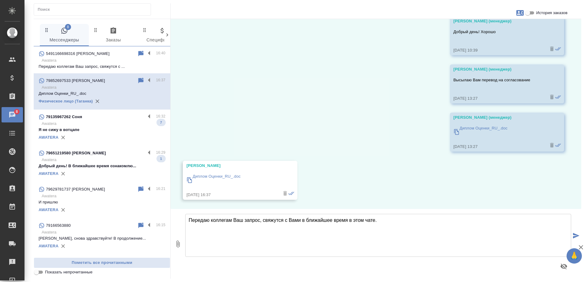
scroll to position [6850, 0]
click at [103, 124] on p "Awatera" at bounding box center [104, 123] width 124 height 6
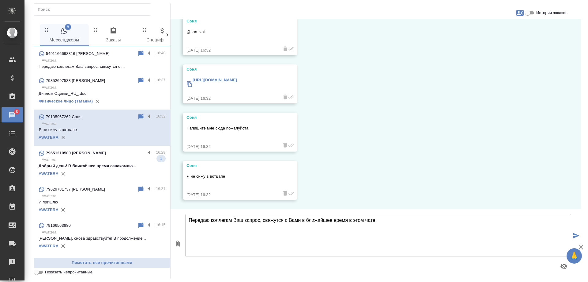
scroll to position [174, 0]
click at [103, 160] on p "Awatera" at bounding box center [104, 160] width 124 height 6
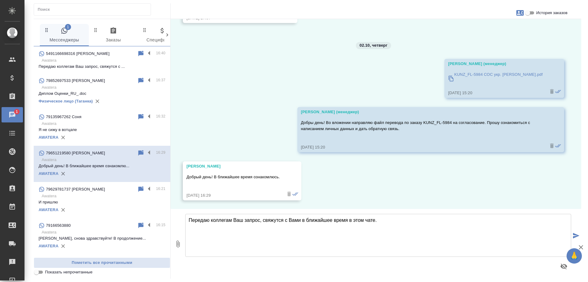
scroll to position [472, 0]
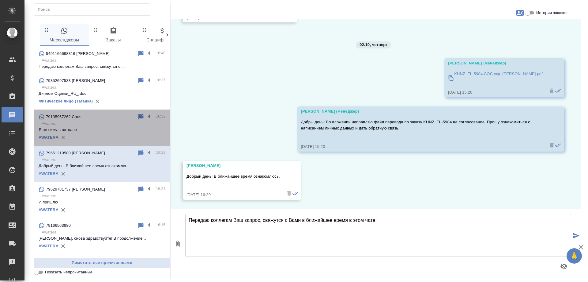
click at [102, 130] on p "Я не сижу в вотцапе" at bounding box center [102, 130] width 127 height 6
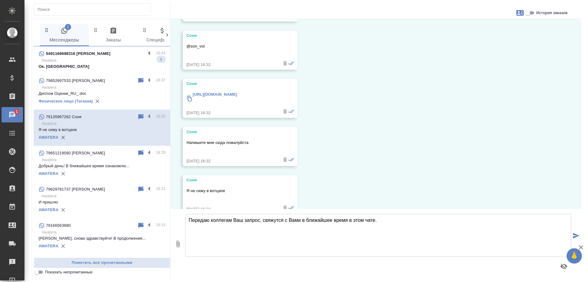
scroll to position [174, 0]
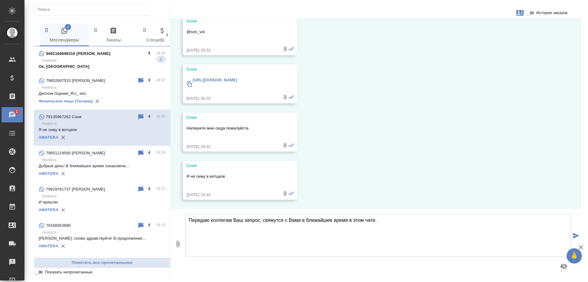
click at [104, 61] on p "Awatera" at bounding box center [104, 60] width 124 height 6
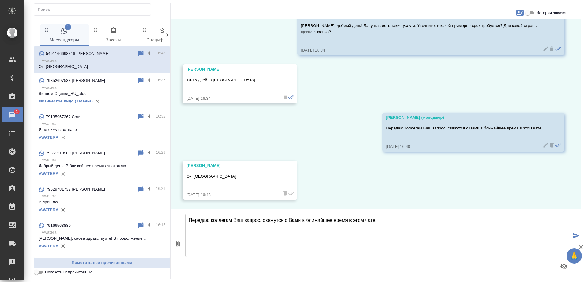
scroll to position [138, 0]
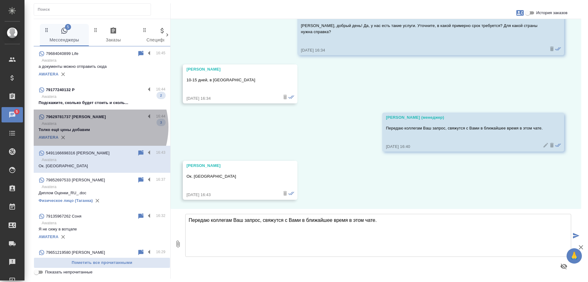
click at [94, 127] on p "Толко ещё цены добавим" at bounding box center [102, 130] width 127 height 6
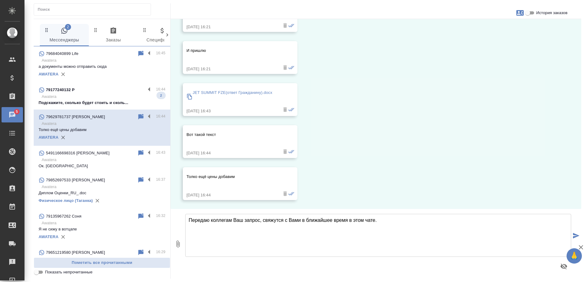
scroll to position [158, 0]
click at [97, 92] on div "79177240132 P" at bounding box center [92, 89] width 107 height 7
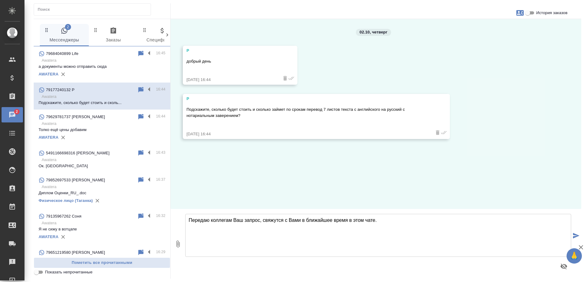
scroll to position [0, 0]
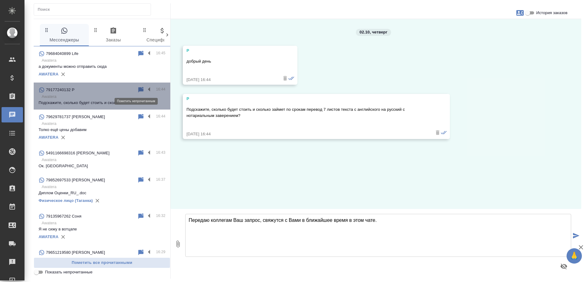
click at [138, 89] on icon at bounding box center [140, 90] width 5 height 6
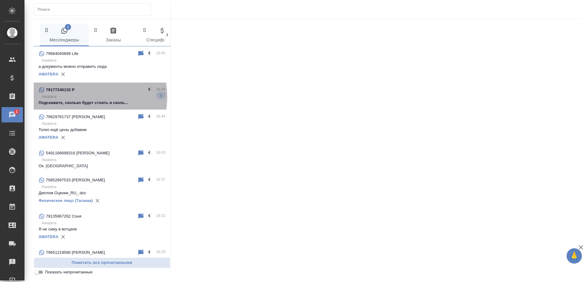
click at [83, 97] on p "Awatera" at bounding box center [104, 96] width 124 height 6
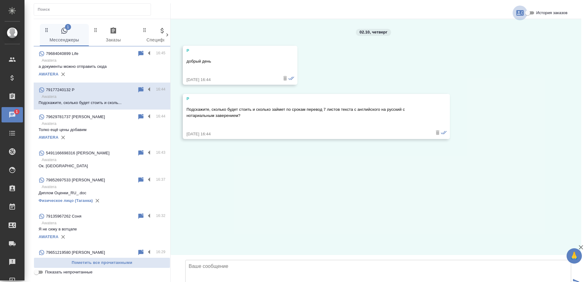
click at [517, 12] on icon "button" at bounding box center [519, 13] width 7 height 6
click at [487, 31] on span "Создать заявку" at bounding box center [493, 29] width 29 height 6
select select "RU"
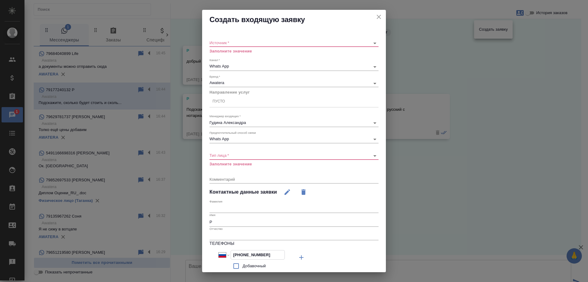
drag, startPoint x: 270, startPoint y: 252, endPoint x: 174, endPoint y: 245, distance: 96.7
click at [174, 245] on div "Создать входящую заявку Источник   * ​ Заполните значение Канал   * Whats App 6…" at bounding box center [294, 141] width 588 height 282
click at [375, 16] on icon "close" at bounding box center [378, 16] width 7 height 7
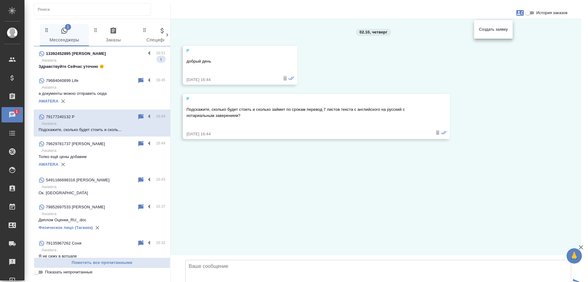
click at [245, 177] on div at bounding box center [294, 141] width 588 height 282
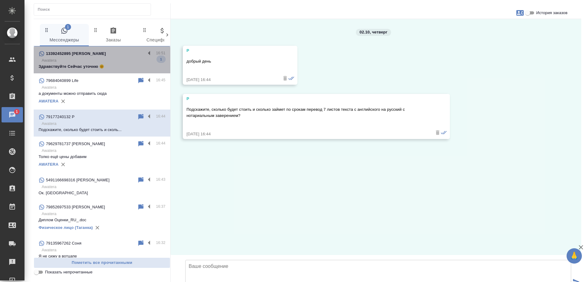
click at [120, 63] on p "Здравствуйте Сейчас уточню 🌞" at bounding box center [102, 66] width 127 height 6
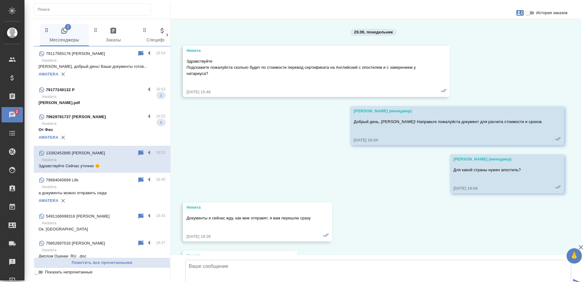
scroll to position [552, 0]
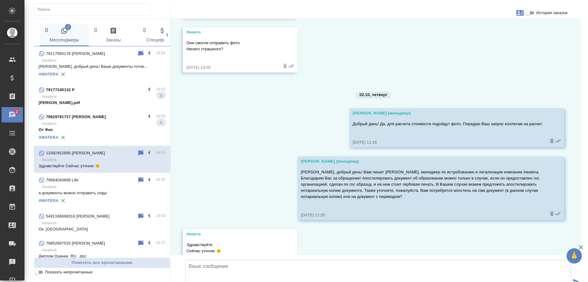
click at [98, 127] on p "От Физ" at bounding box center [102, 130] width 127 height 6
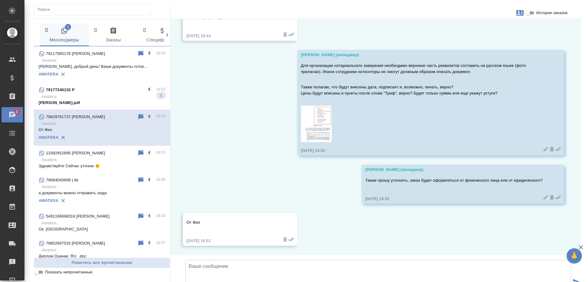
scroll to position [363, 0]
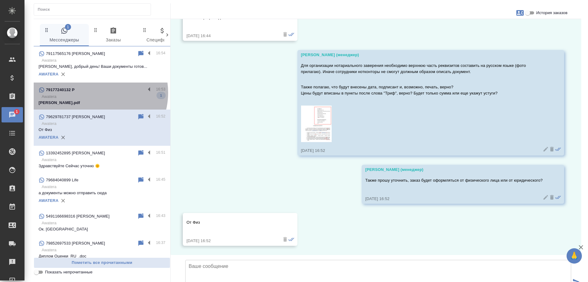
click at [95, 93] on div "79177240132 P" at bounding box center [92, 89] width 107 height 7
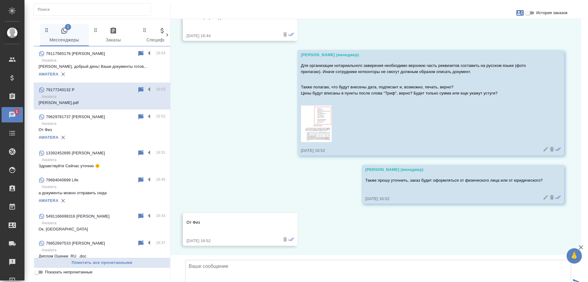
scroll to position [225, 0]
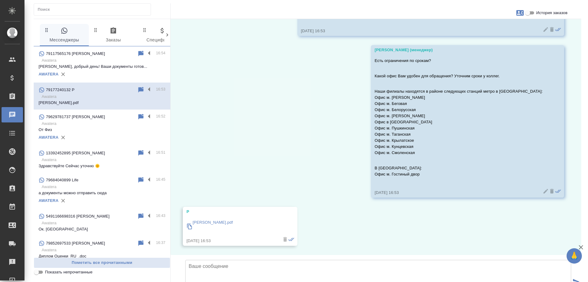
click at [353, 174] on div "02.10, четверг P добрый день 02.10.25, 16:44 P Подскажите, сколько будет стоить…" at bounding box center [376, 137] width 411 height 236
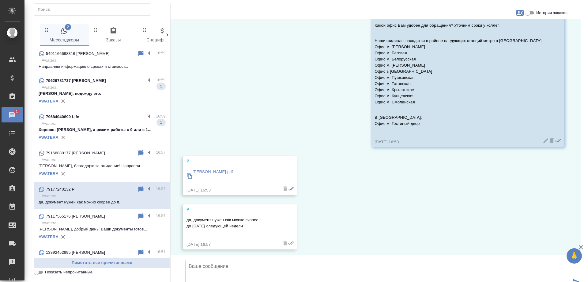
scroll to position [279, 0]
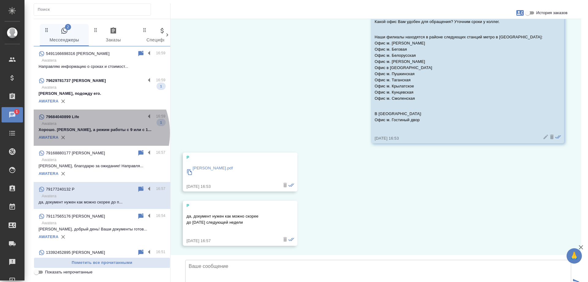
click at [98, 133] on div "AWATERA" at bounding box center [102, 137] width 127 height 9
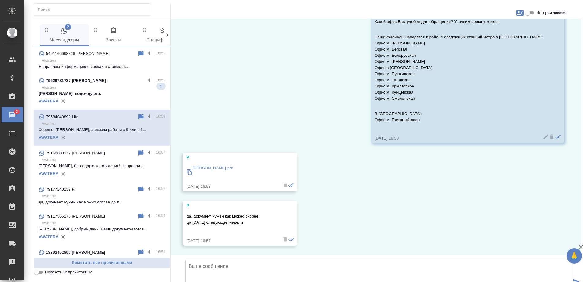
scroll to position [197, 0]
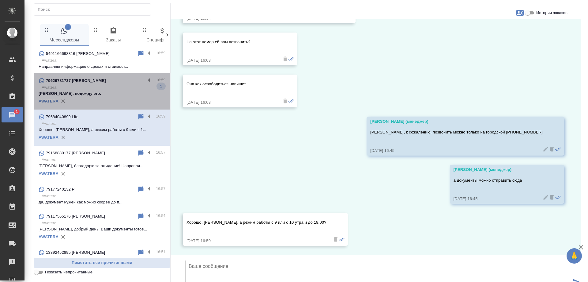
click at [104, 92] on p "Хорошо, подожду его." at bounding box center [102, 93] width 127 height 6
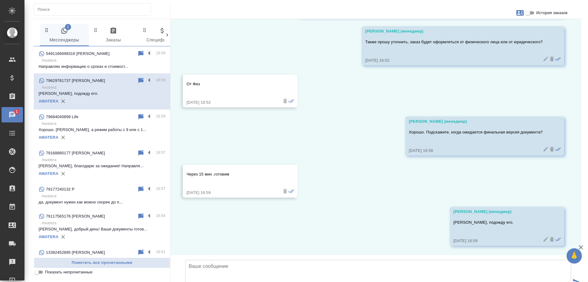
scroll to position [468, 0]
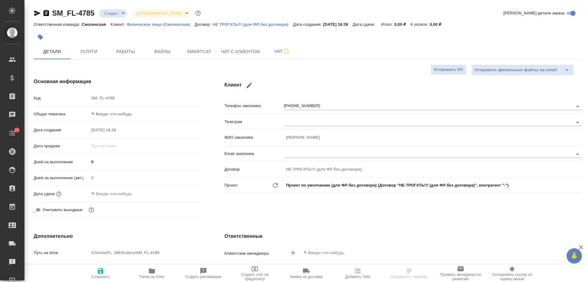
select select "RU"
click at [44, 14] on icon "button" at bounding box center [46, 13] width 6 height 6
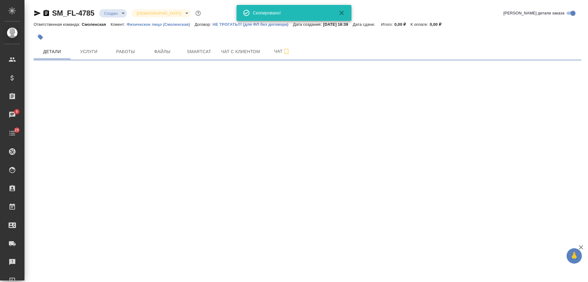
select select "RU"
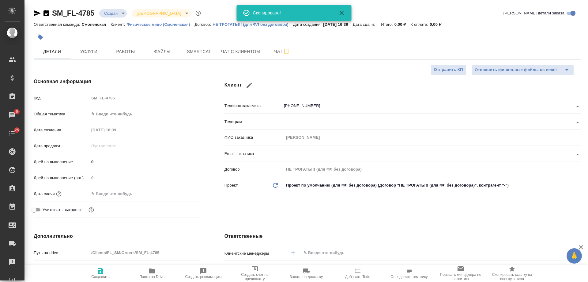
type textarea "x"
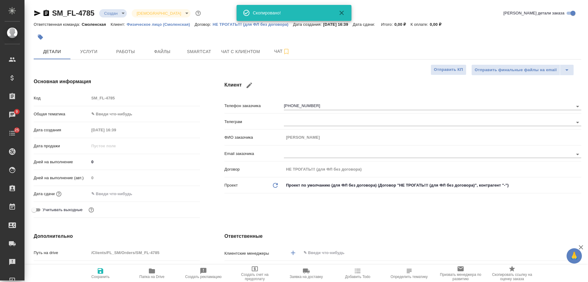
type textarea "x"
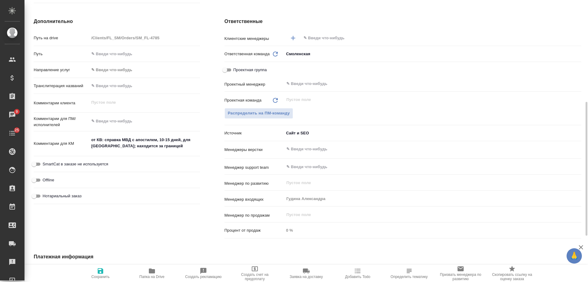
scroll to position [61, 0]
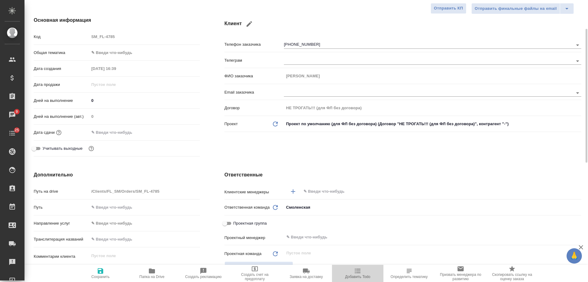
click at [358, 280] on button "Добавить Todo" at bounding box center [357, 272] width 51 height 17
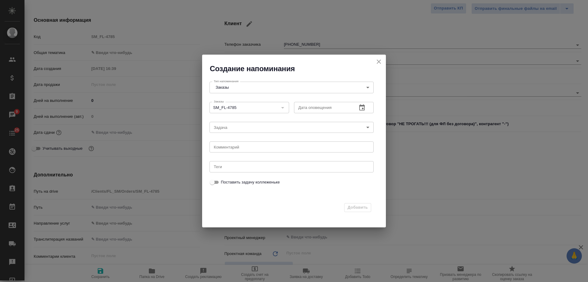
click at [363, 107] on icon "button" at bounding box center [361, 107] width 7 height 7
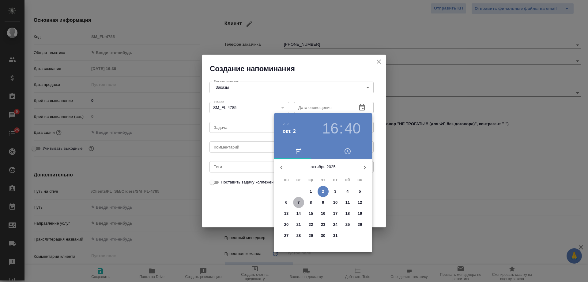
click at [300, 201] on p "7" at bounding box center [298, 202] width 2 height 6
type input "07.10.2025 16:40"
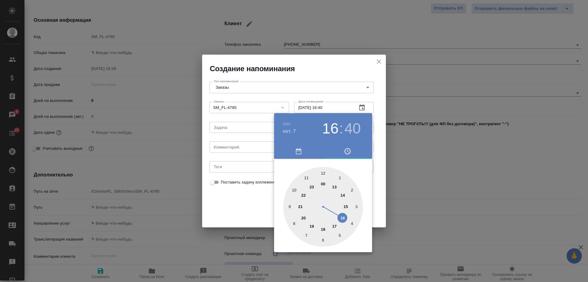
click at [247, 149] on div at bounding box center [294, 141] width 588 height 282
click at [244, 148] on div "2025 окт. 7 16 : 40 00 1 2 3 4 5 6 7 8 9 10 11 12 13 14 15 16 17 18 19 20 21 22…" at bounding box center [294, 141] width 588 height 282
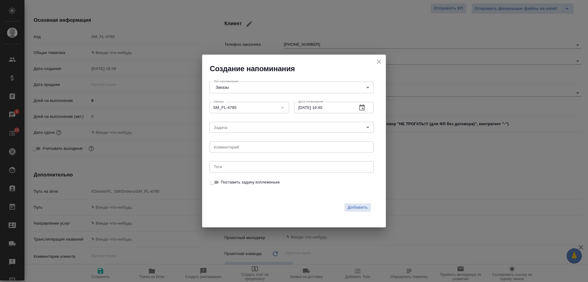
drag, startPoint x: 242, startPoint y: 148, endPoint x: 237, endPoint y: 145, distance: 5.5
click at [238, 145] on div "2025 окт. 7 16 : 40 00 1 2 3 4 5 6 7 8 9 10 11 12 13 14 15 16 17 18 19 20 21 22…" at bounding box center [294, 141] width 588 height 282
click at [237, 145] on textarea at bounding box center [292, 147] width 156 height 5
type textarea "инфа вотс"
click at [359, 206] on span "Добавить" at bounding box center [358, 207] width 20 height 7
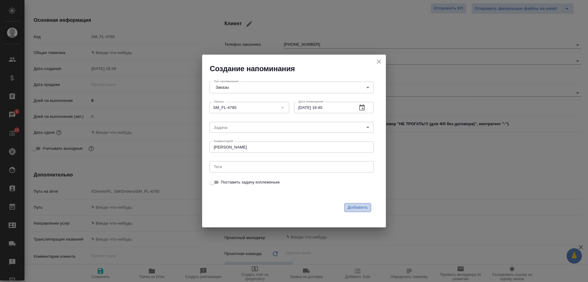
type textarea "x"
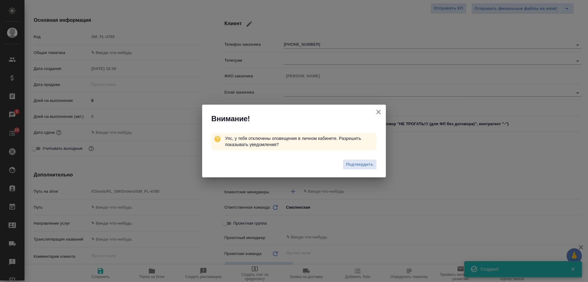
type textarea "x"
click at [376, 112] on icon "button" at bounding box center [378, 111] width 7 height 7
type textarea "x"
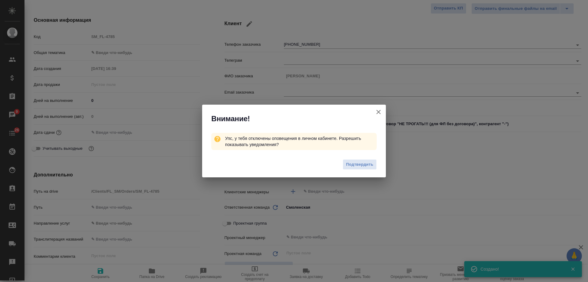
type textarea "x"
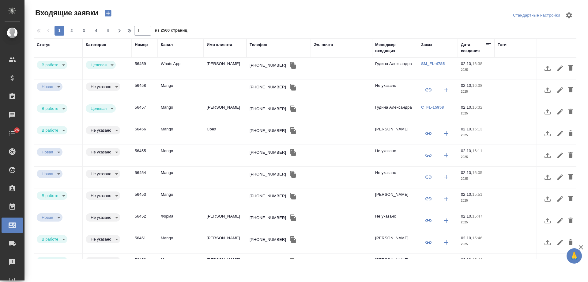
select select "RU"
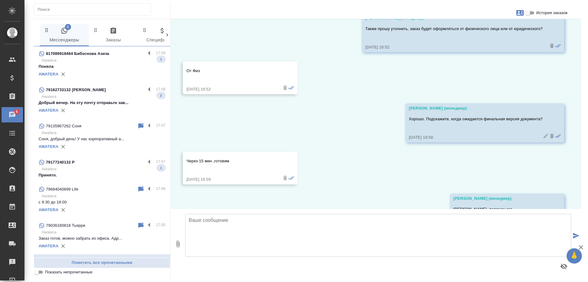
scroll to position [627, 0]
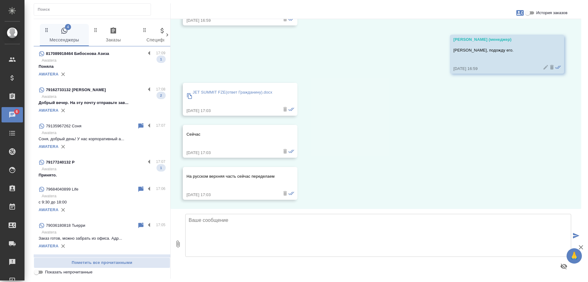
click at [106, 164] on div "79177240132 P" at bounding box center [92, 161] width 107 height 7
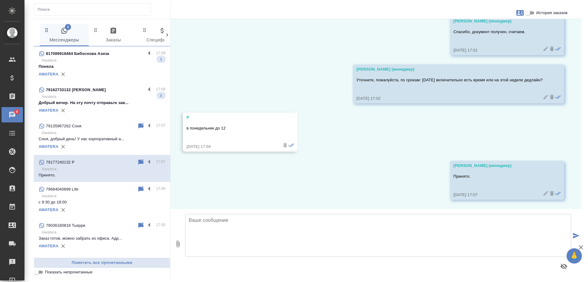
scroll to position [471, 0]
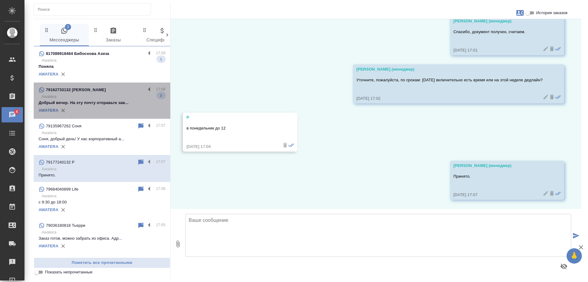
click at [103, 103] on p "Добрый вечер. На эту почту отправьте зав..." at bounding box center [102, 103] width 127 height 6
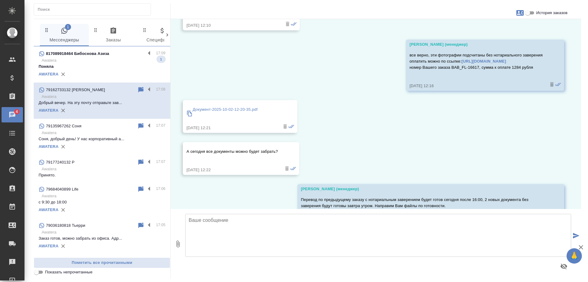
scroll to position [1864, 0]
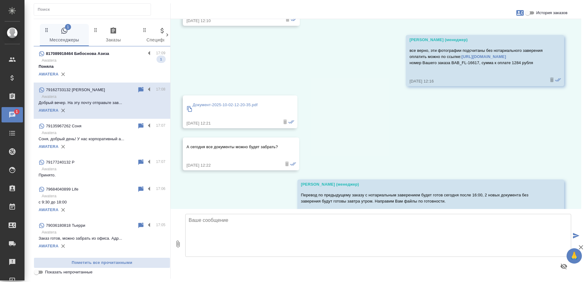
click at [82, 69] on p "Поняла" at bounding box center [102, 66] width 127 height 6
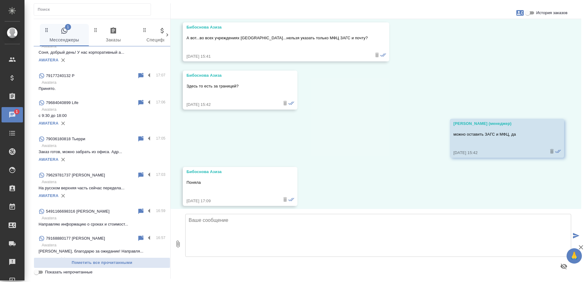
scroll to position [92, 0]
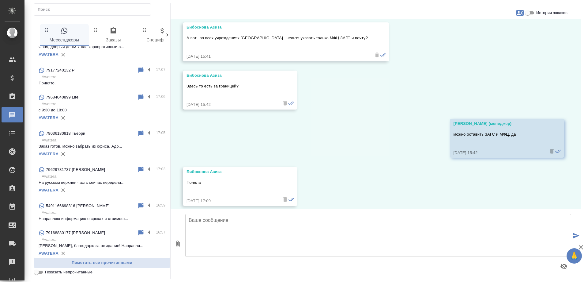
click at [96, 214] on p "Awatera" at bounding box center [104, 212] width 124 height 6
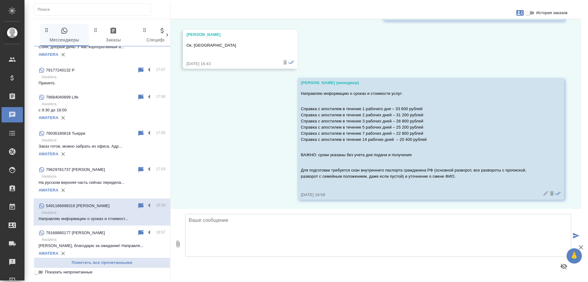
scroll to position [269, 0]
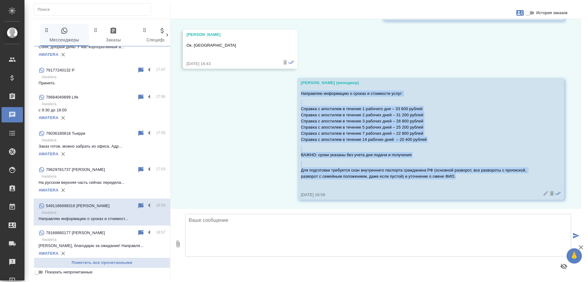
drag, startPoint x: 457, startPoint y: 176, endPoint x: 295, endPoint y: 93, distance: 182.5
click at [295, 93] on div "02.10, четверг Marina Zhuravleva Добрый день! 02.10.25, 15:52 Marina Zhuravleva…" at bounding box center [376, 114] width 411 height 190
copy div "Направляю информацию о сроках и стоимости услуг: Справка с апостилем в течение …"
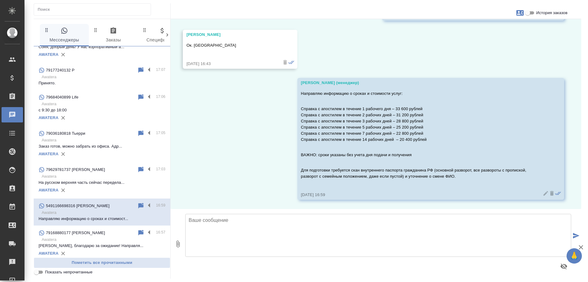
click at [429, 46] on div "02.10, четверг Marina Zhuravleva Добрый день! 02.10.25, 15:52 Marina Zhuravleva…" at bounding box center [376, 114] width 411 height 190
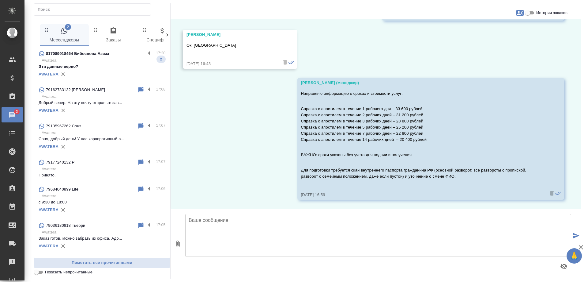
click at [124, 57] on p "Awatera" at bounding box center [104, 60] width 124 height 6
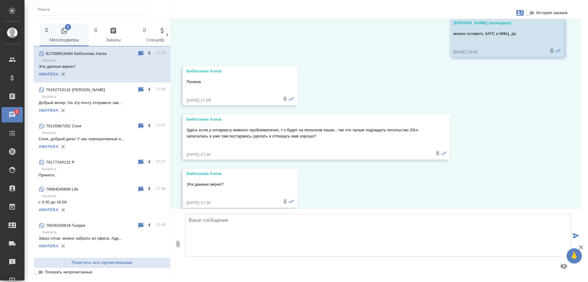
scroll to position [1342, 0]
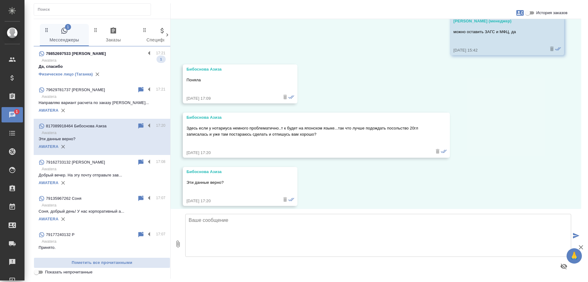
click at [114, 62] on p "Awatera" at bounding box center [104, 60] width 124 height 6
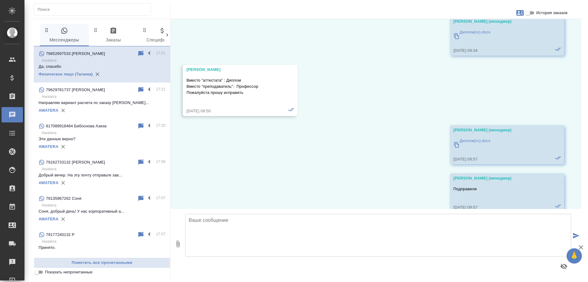
scroll to position [5232, 0]
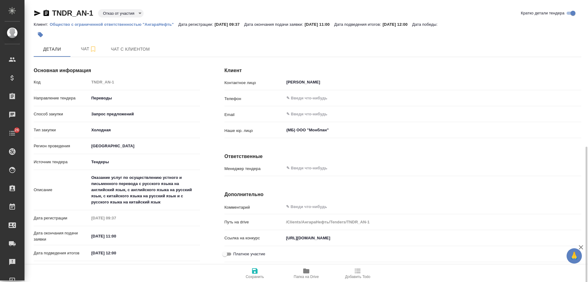
scroll to position [82, 0]
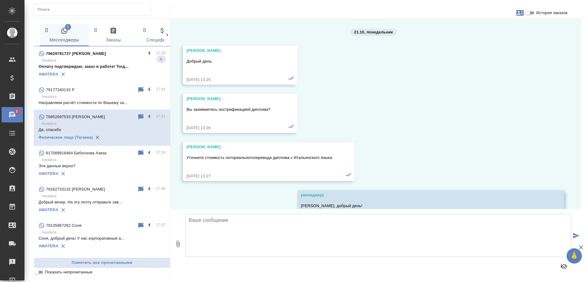
scroll to position [6946, 0]
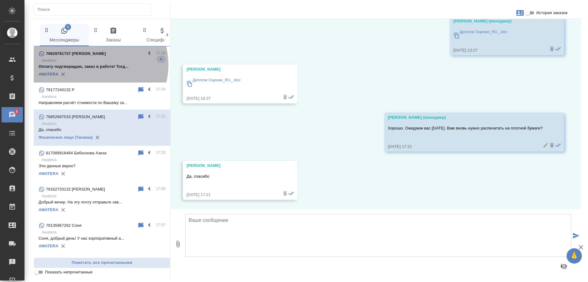
click at [93, 65] on p "Оплату подтверждаю, заказ в работе! Тогд..." at bounding box center [102, 66] width 127 height 6
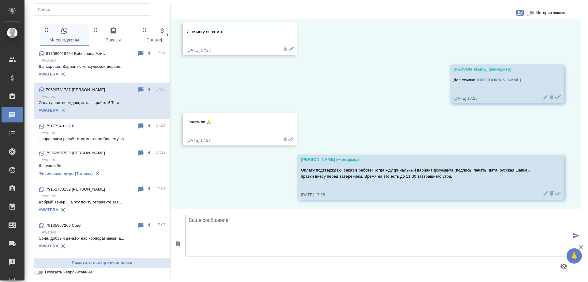
scroll to position [1049, 0]
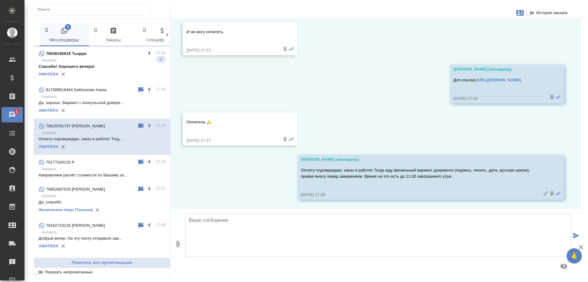
click at [104, 62] on p "Awatera" at bounding box center [104, 60] width 124 height 6
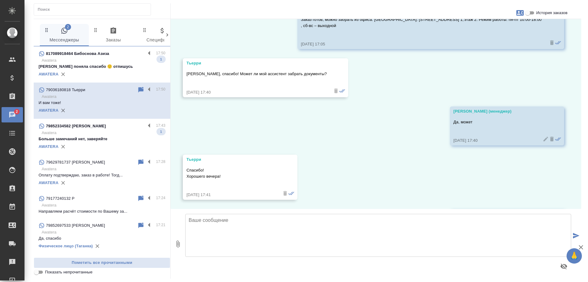
scroll to position [555, 0]
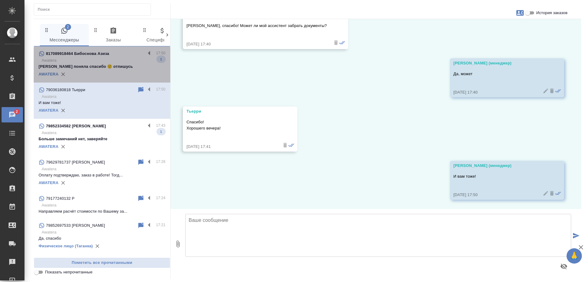
click at [116, 58] on p "Awatera" at bounding box center [104, 60] width 124 height 6
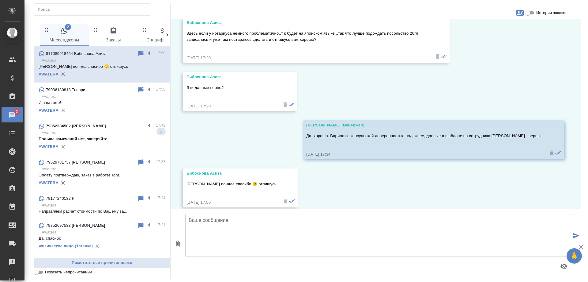
scroll to position [1438, 0]
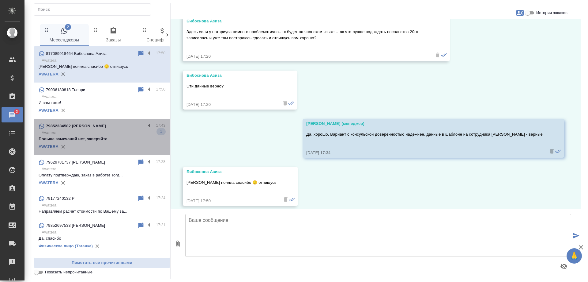
click at [107, 135] on p "Awatera" at bounding box center [104, 133] width 124 height 6
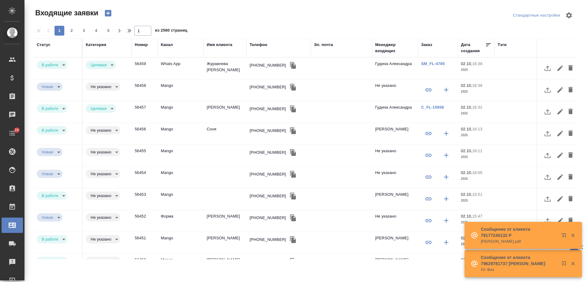
select select "RU"
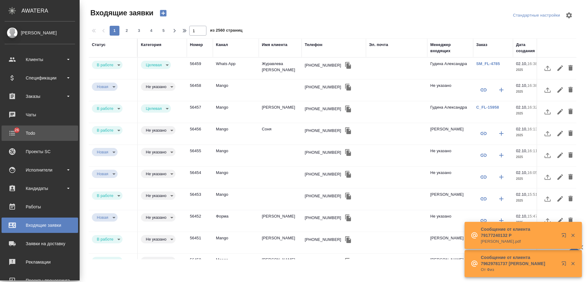
click at [13, 133] on div "Todo" at bounding box center [40, 132] width 70 height 9
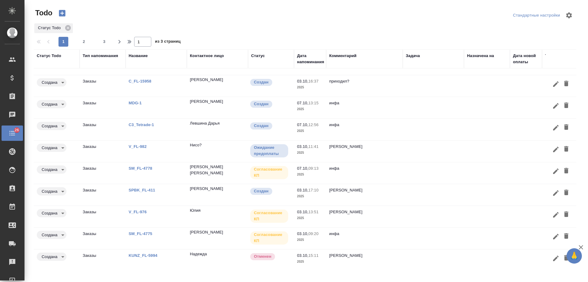
scroll to position [21, 0]
click at [380, 252] on p "[PERSON_NAME]" at bounding box center [364, 254] width 70 height 6
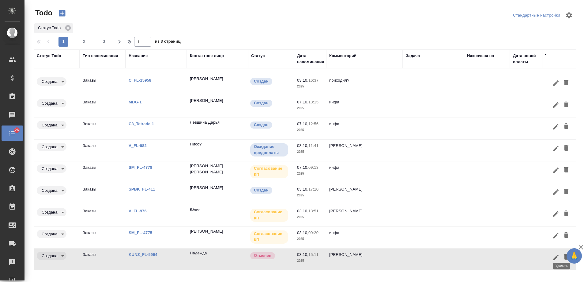
click at [564, 254] on icon "button" at bounding box center [566, 257] width 4 height 6
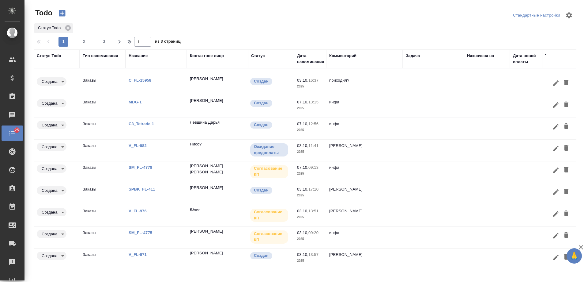
scroll to position [0, 0]
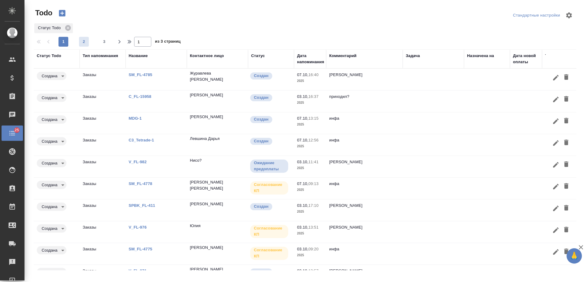
click at [84, 44] on span "2" at bounding box center [84, 42] width 10 height 6
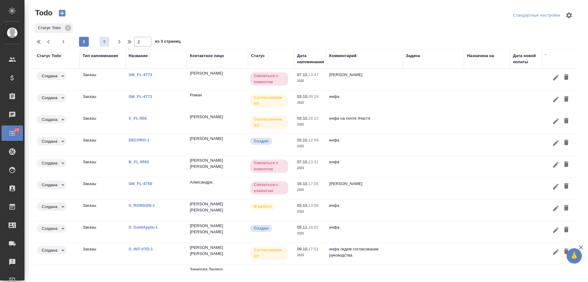
click at [102, 46] on button "3" at bounding box center [105, 42] width 10 height 10
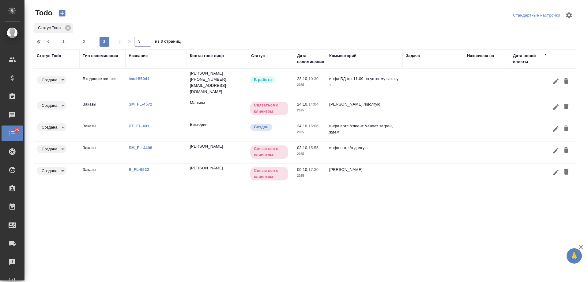
click at [65, 43] on span "1" at bounding box center [64, 42] width 10 height 6
type input "1"
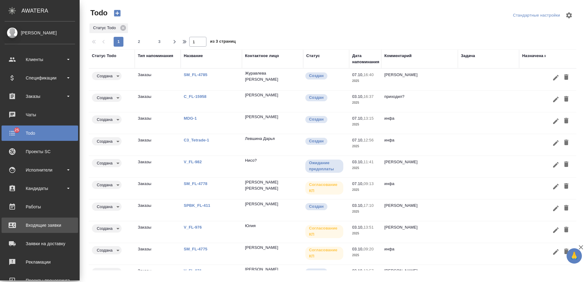
click at [13, 225] on div "Входящие заявки" at bounding box center [40, 224] width 70 height 9
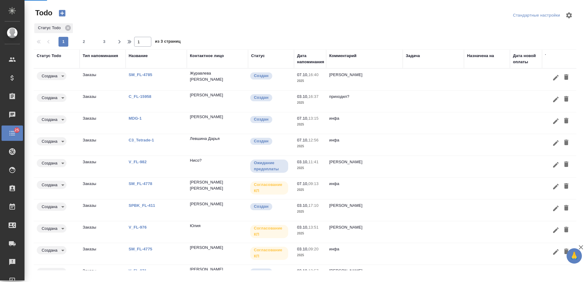
select select "RU"
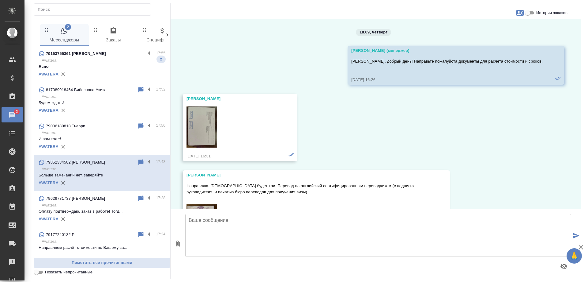
scroll to position [4357, 0]
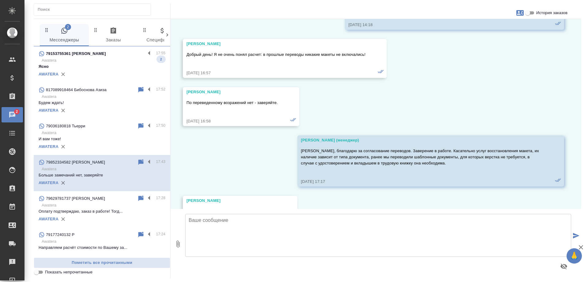
click at [79, 59] on p "Awatera" at bounding box center [104, 60] width 124 height 6
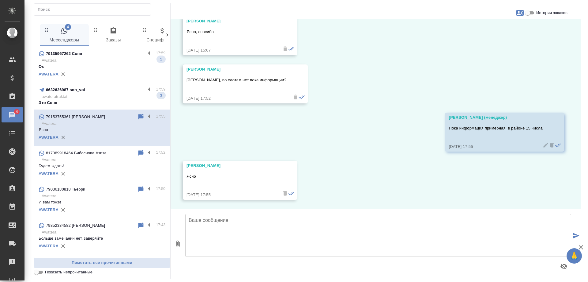
scroll to position [316, 0]
drag, startPoint x: 96, startPoint y: 99, endPoint x: 89, endPoint y: 87, distance: 14.1
click at [97, 99] on p "awateratraktat" at bounding box center [104, 96] width 124 height 6
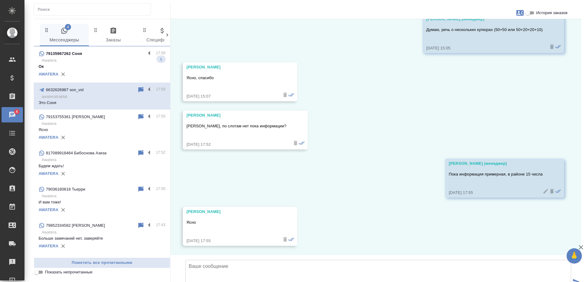
scroll to position [0, 0]
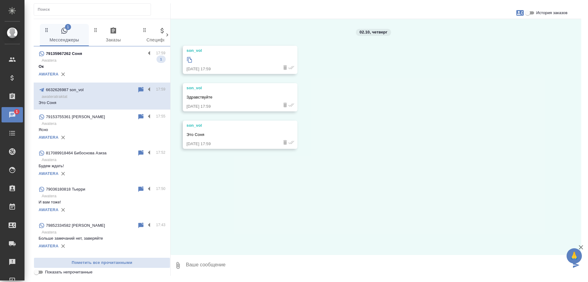
click at [114, 61] on p "Awatera" at bounding box center [104, 60] width 124 height 6
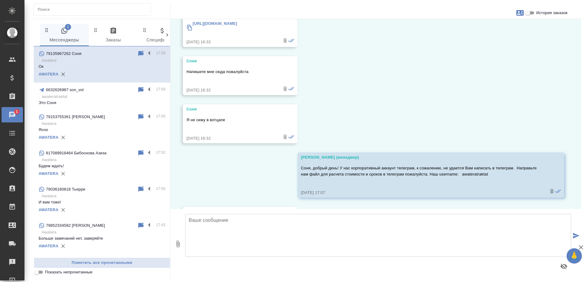
scroll to position [276, 0]
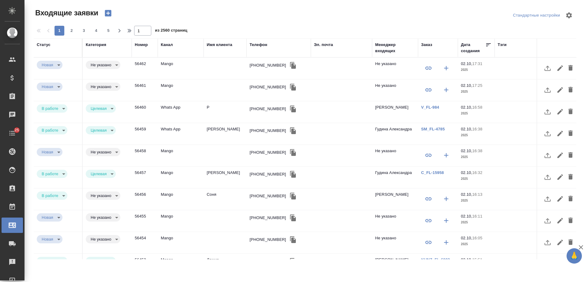
select select "RU"
